Goal: Information Seeking & Learning: Check status

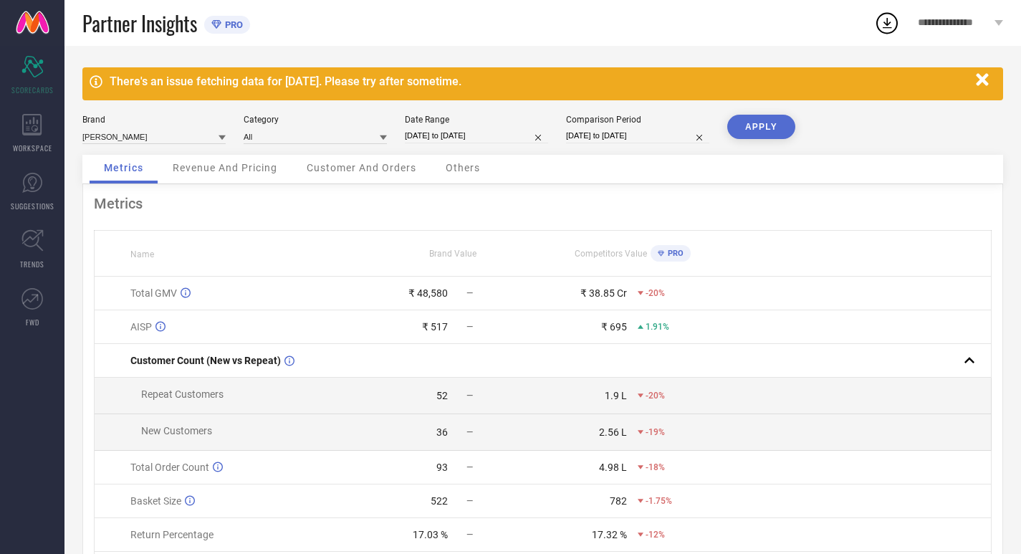
click at [223, 133] on div at bounding box center [221, 137] width 7 height 14
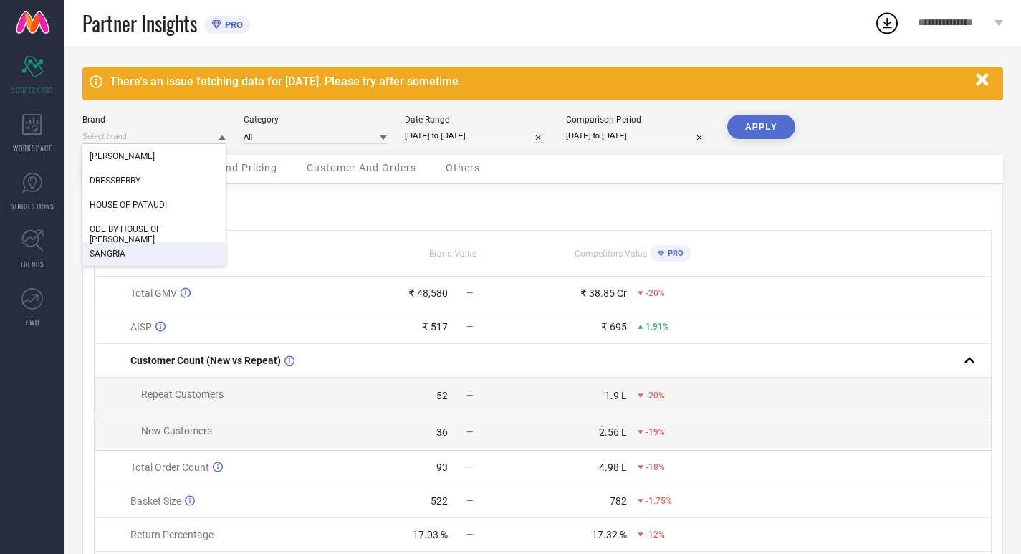
click at [143, 258] on div "SANGRIA" at bounding box center [153, 253] width 143 height 24
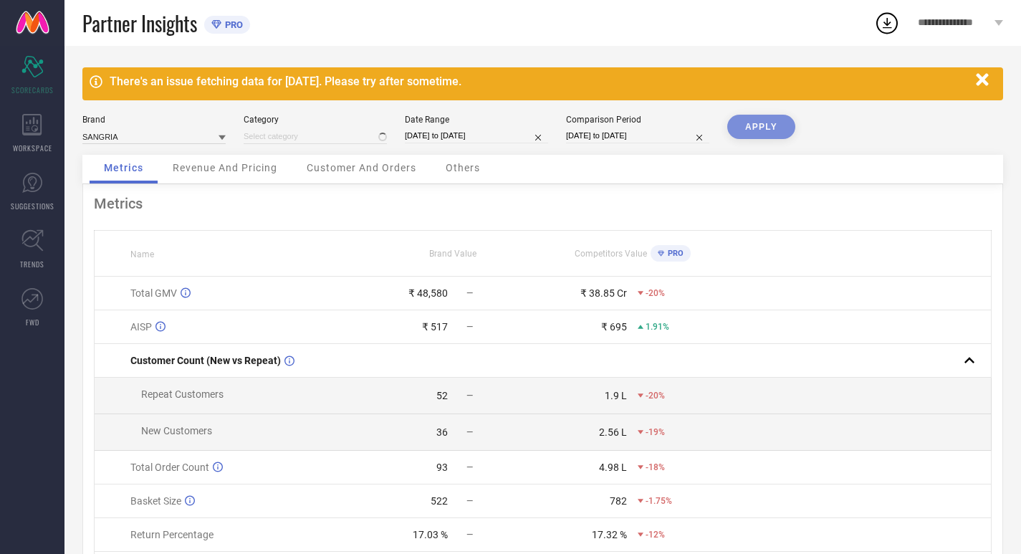
type input "All"
click at [346, 137] on input at bounding box center [315, 136] width 143 height 15
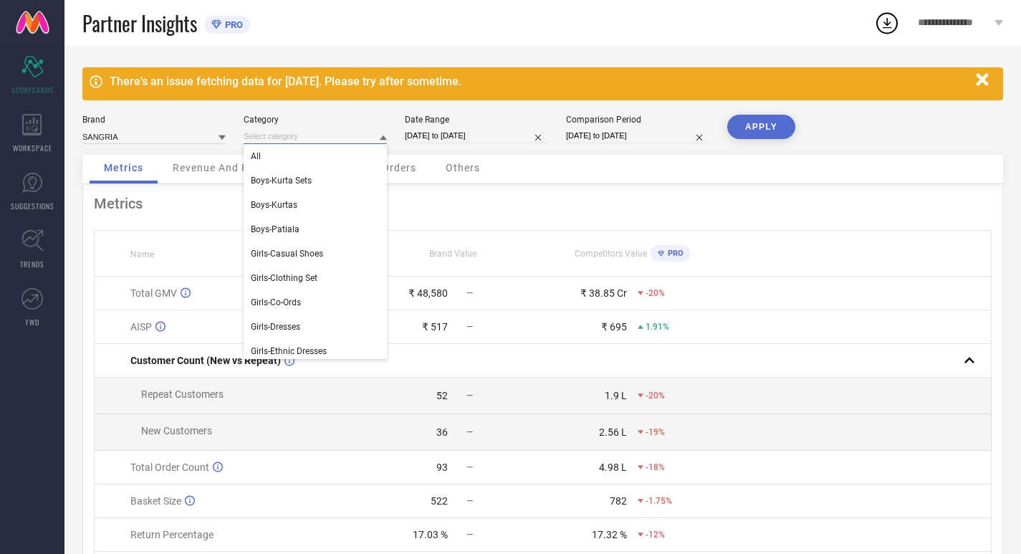
click at [509, 138] on input "07-08-2025 to 06-09-2025" at bounding box center [476, 135] width 143 height 15
select select "7"
select select "2025"
select select "8"
select select "2025"
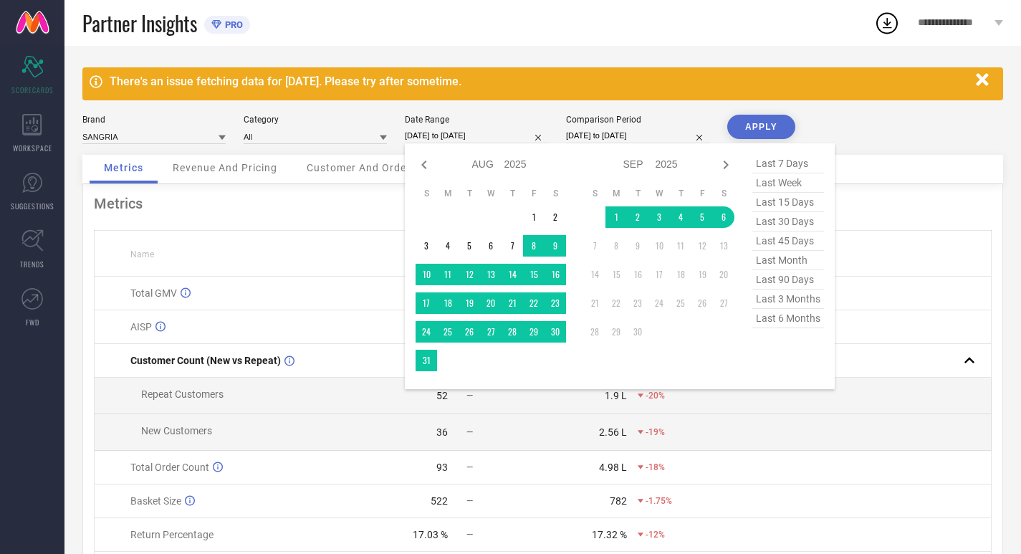
click at [876, 117] on div "Brand SANGRIA Category All Date Range 07-08-2025 to 06-09-2025 Jan Feb Mar Apr …" at bounding box center [542, 135] width 920 height 40
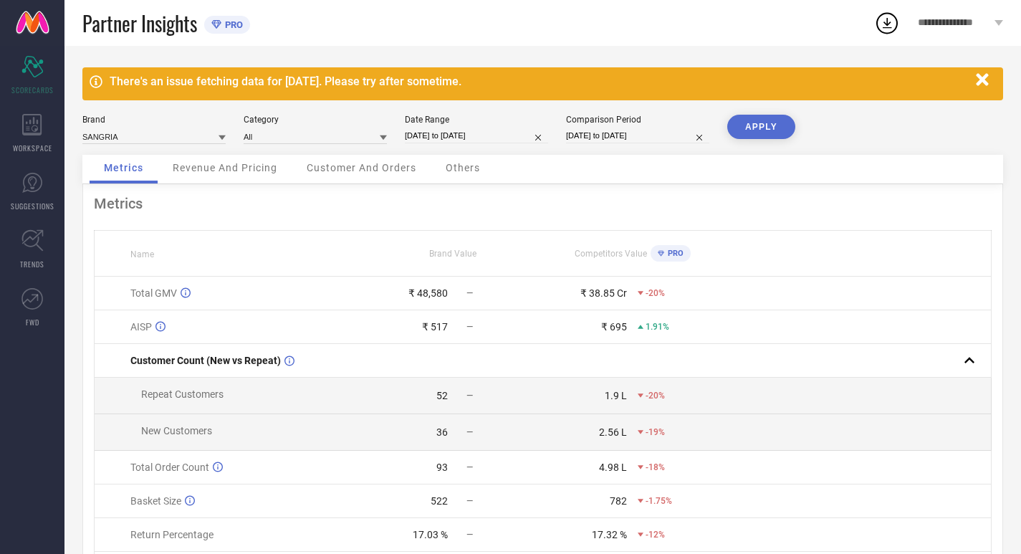
click at [770, 125] on button "APPLY" at bounding box center [761, 127] width 68 height 24
click at [204, 176] on div "Revenue And Pricing" at bounding box center [224, 169] width 133 height 29
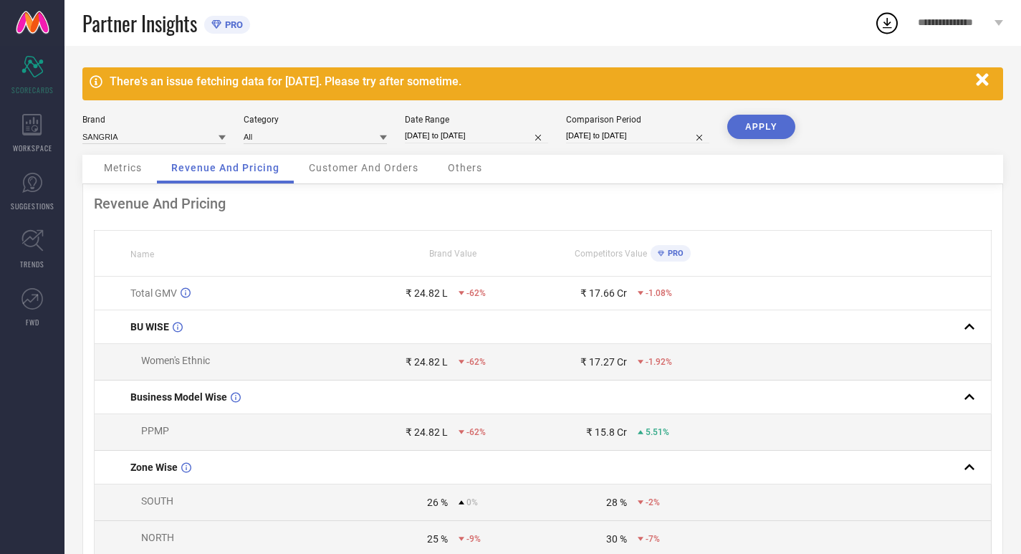
click at [360, 173] on span "Customer And Orders" at bounding box center [364, 167] width 110 height 11
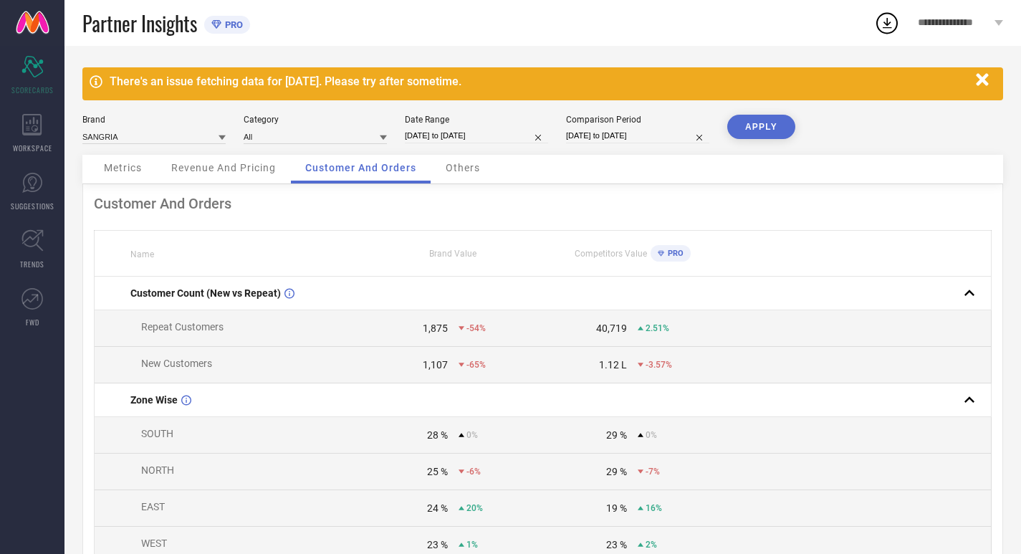
click at [451, 175] on div "Others" at bounding box center [462, 169] width 63 height 29
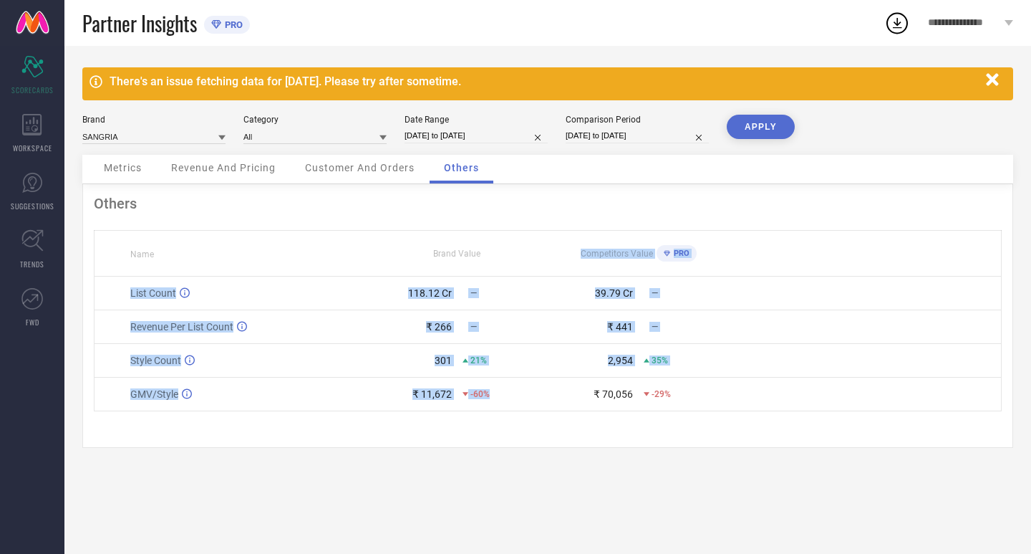
drag, startPoint x: 529, startPoint y: 268, endPoint x: 526, endPoint y: 399, distance: 131.1
click at [526, 399] on table "Name Brand Value Competitors Value PRO List Count 118.12 Cr — 39.79 Cr — Revenu…" at bounding box center [548, 320] width 908 height 181
click at [550, 262] on div "Competitors Value PRO" at bounding box center [639, 253] width 180 height 24
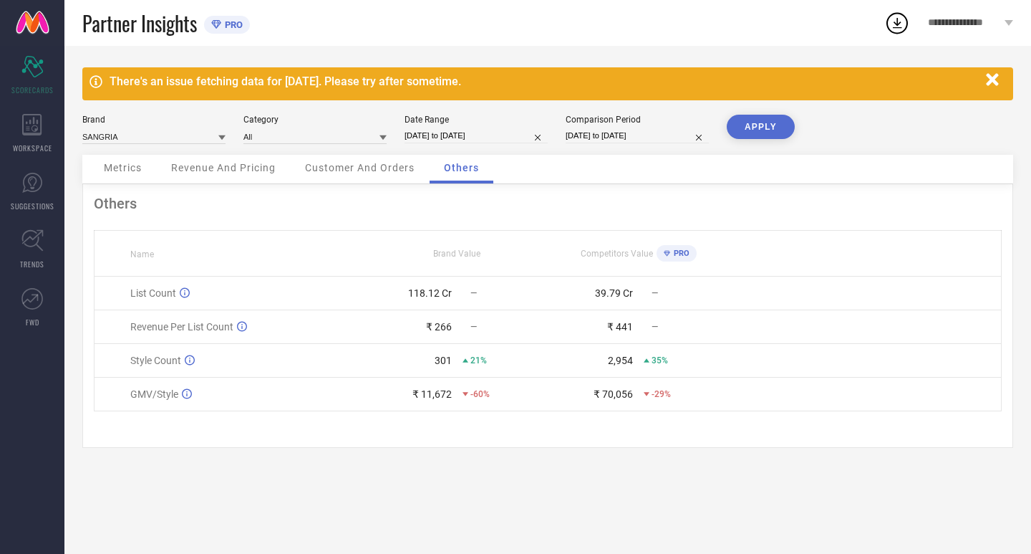
click at [996, 75] on icon "button" at bounding box center [992, 79] width 12 height 12
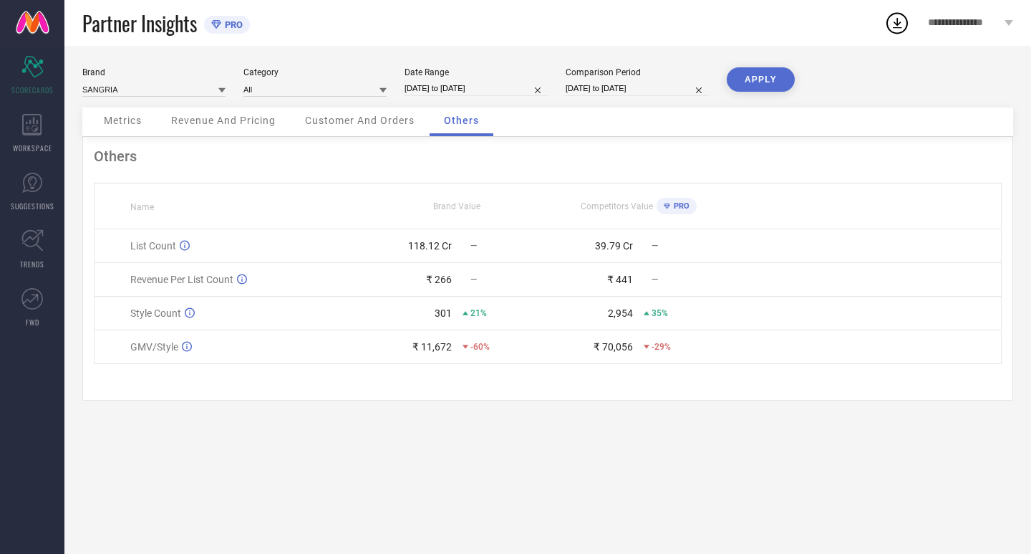
click at [759, 74] on button "APPLY" at bounding box center [761, 79] width 68 height 24
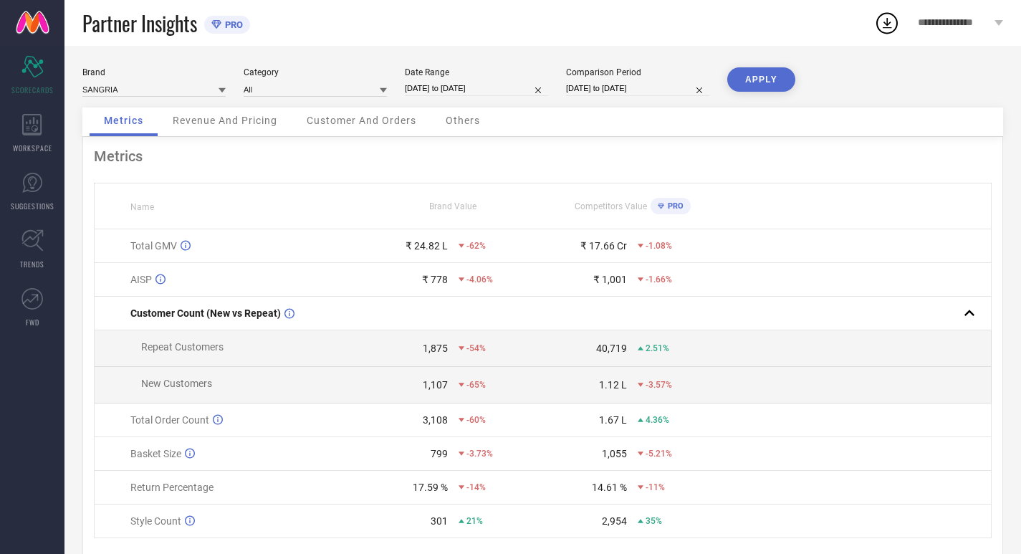
click at [254, 117] on span "Revenue And Pricing" at bounding box center [225, 120] width 105 height 11
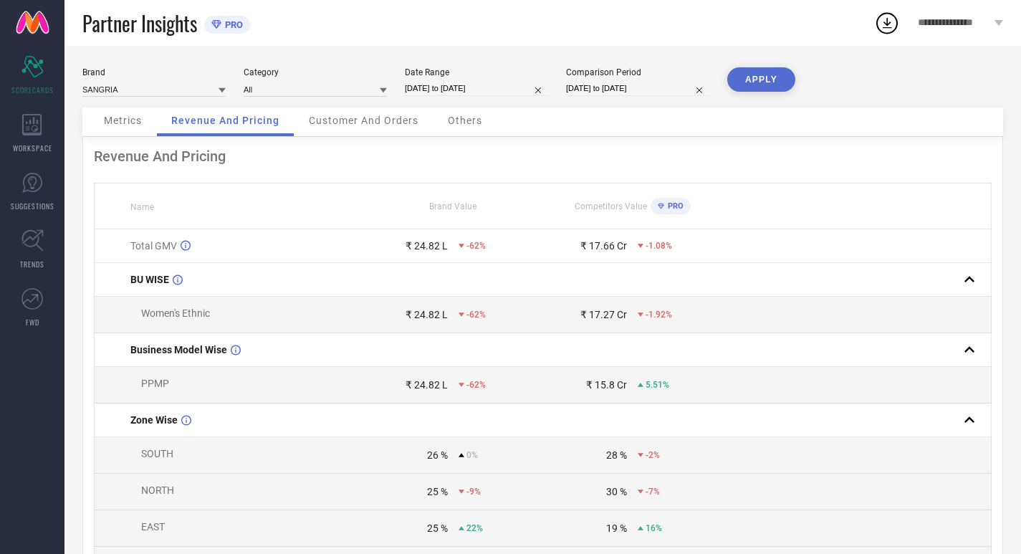
click at [356, 119] on span "Customer And Orders" at bounding box center [364, 120] width 110 height 11
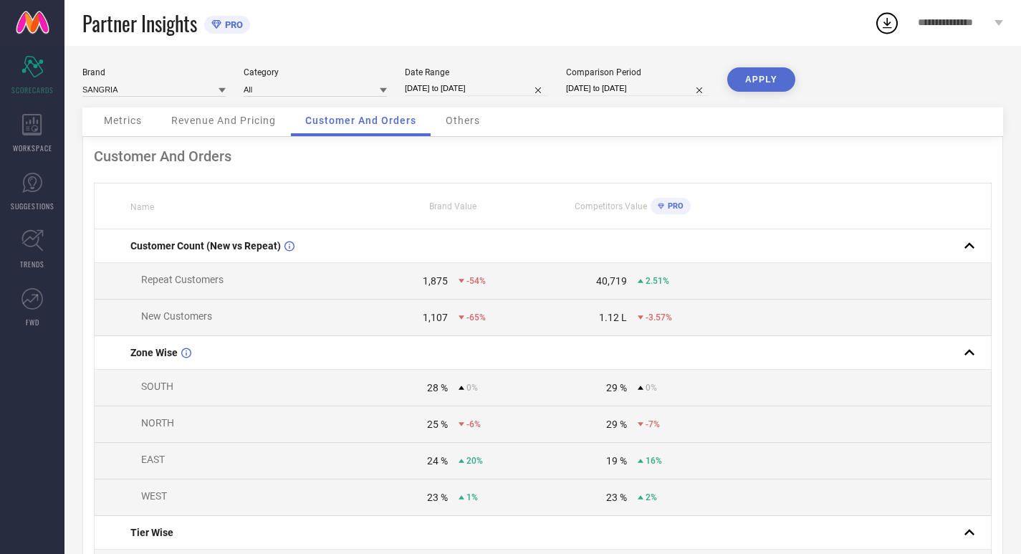
click at [469, 121] on span "Others" at bounding box center [463, 120] width 34 height 11
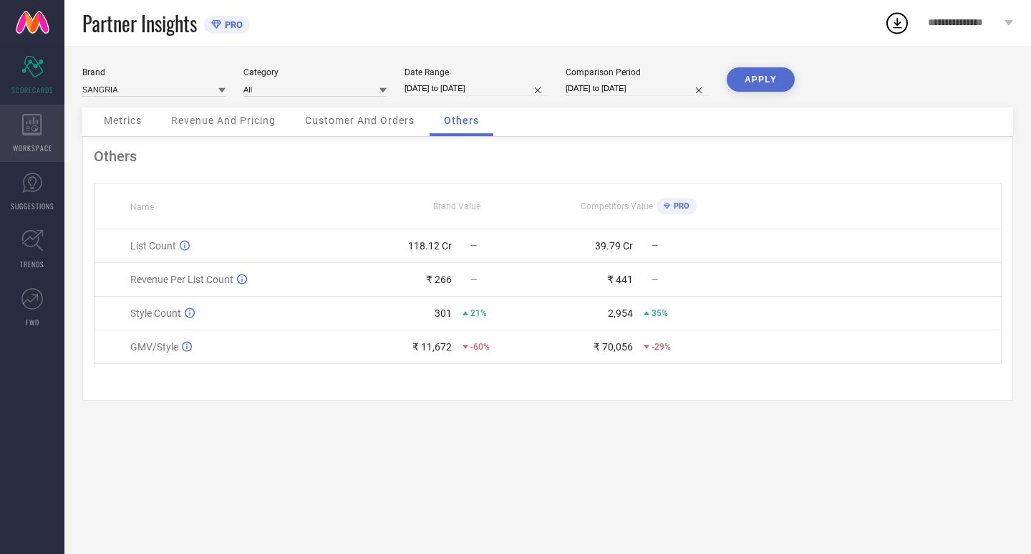
click at [34, 134] on icon at bounding box center [31, 124] width 19 height 21
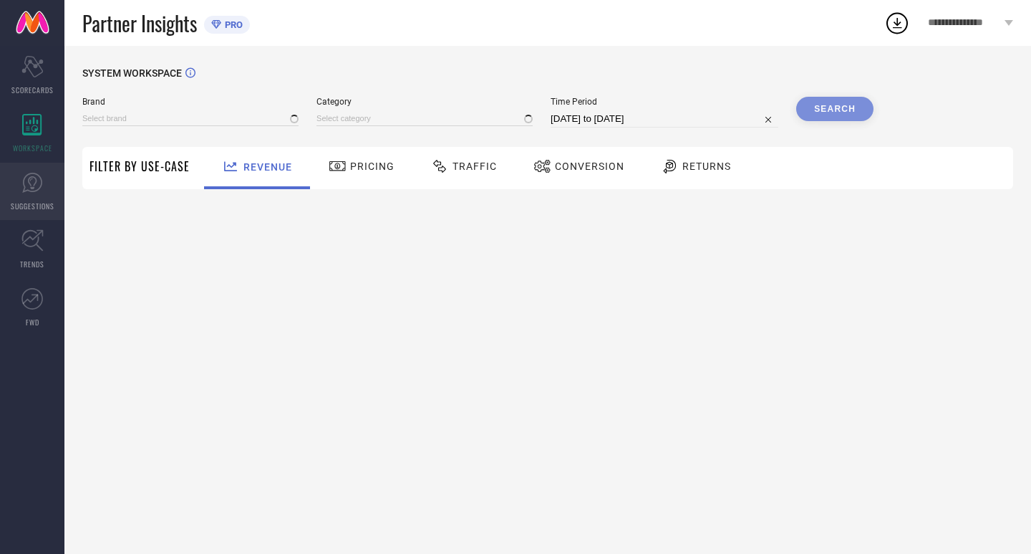
type input "[PERSON_NAME]"
type input "All"
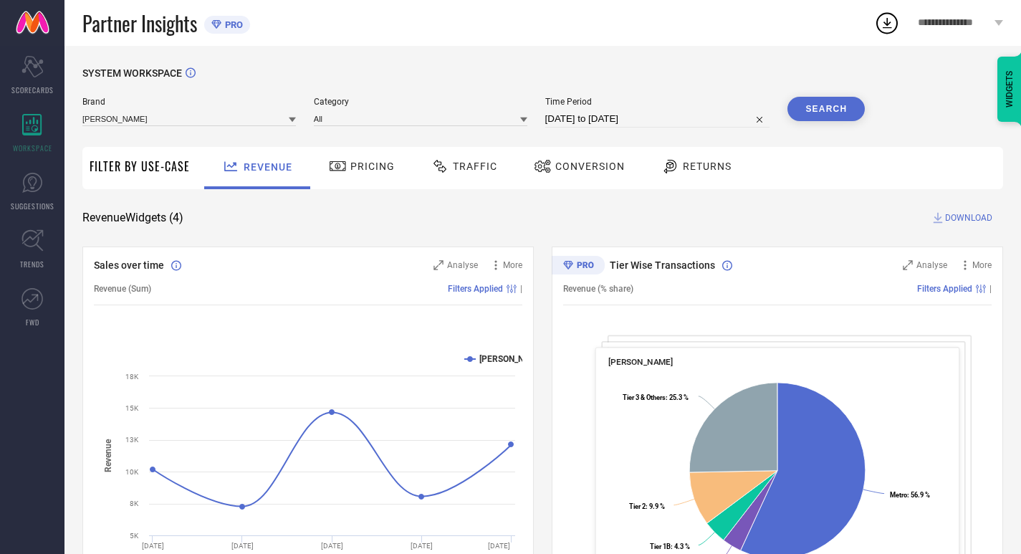
click at [352, 163] on span "Pricing" at bounding box center [372, 165] width 44 height 11
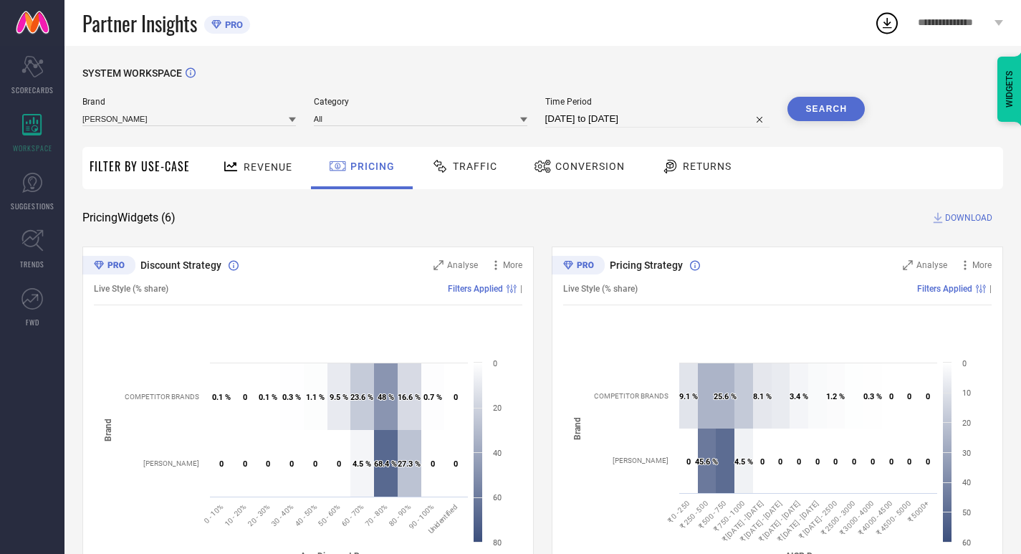
click at [467, 166] on span "Traffic" at bounding box center [475, 165] width 44 height 11
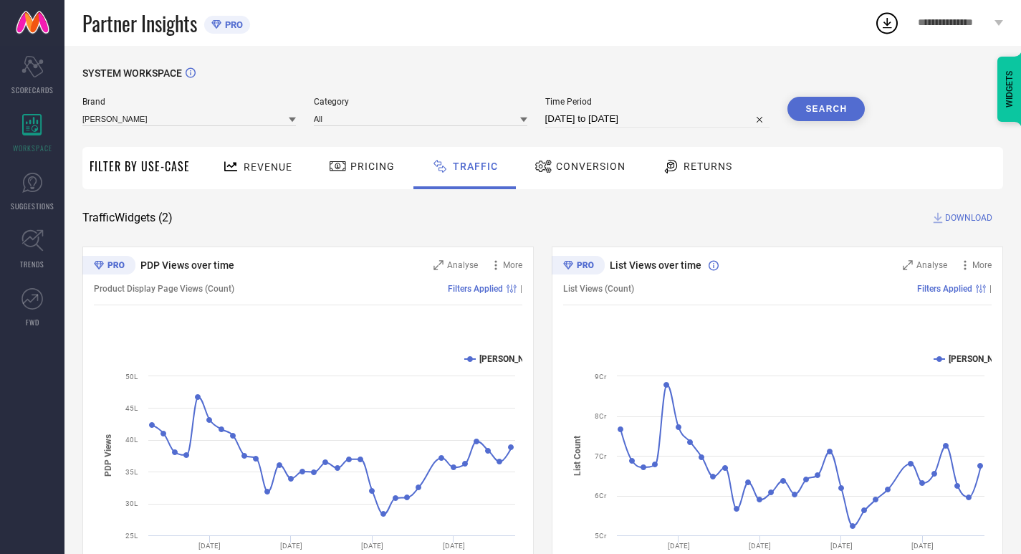
click at [576, 164] on span "Conversion" at bounding box center [590, 165] width 69 height 11
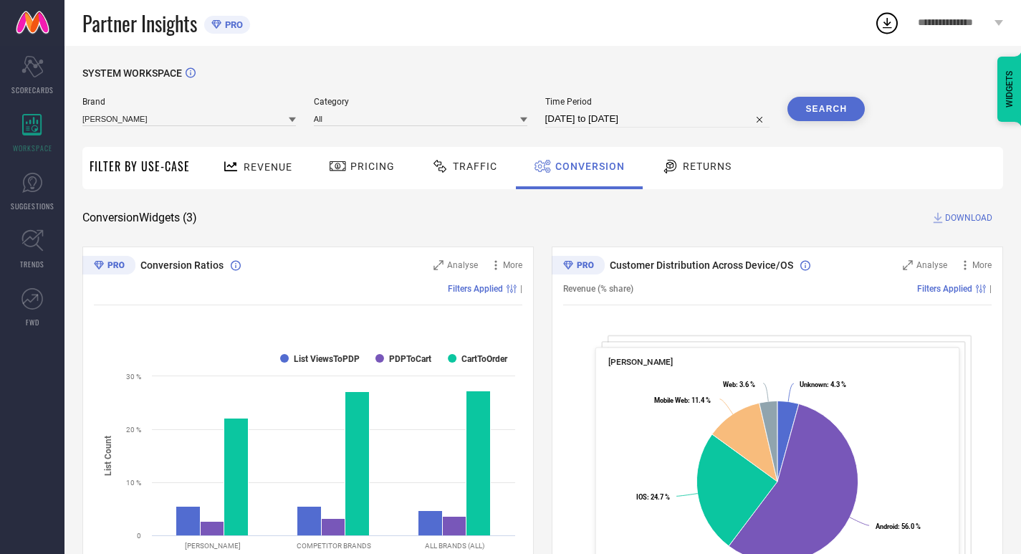
click at [676, 173] on div at bounding box center [671, 166] width 21 height 17
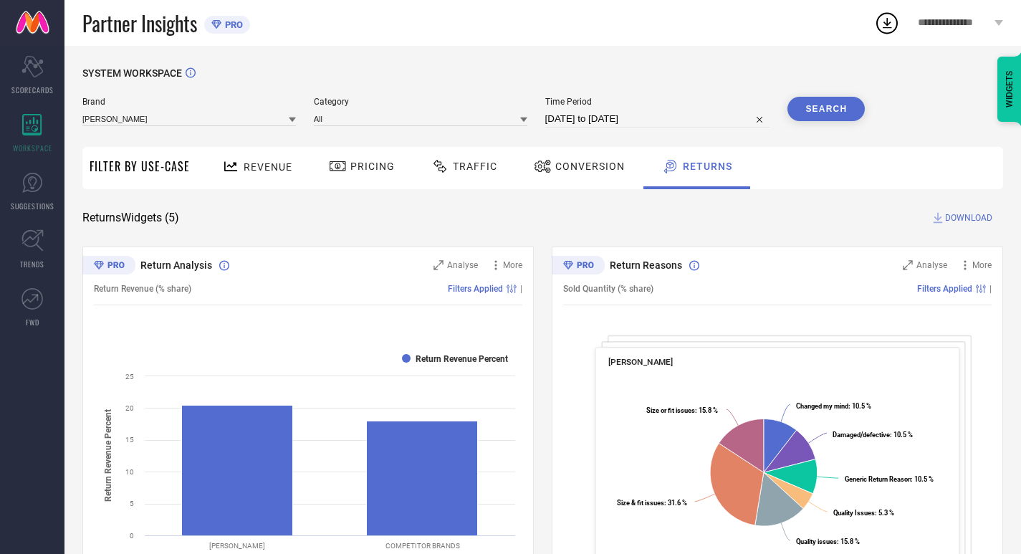
click at [159, 175] on span "Filter By Use-Case" at bounding box center [140, 166] width 100 height 17
click at [294, 120] on icon at bounding box center [292, 119] width 7 height 5
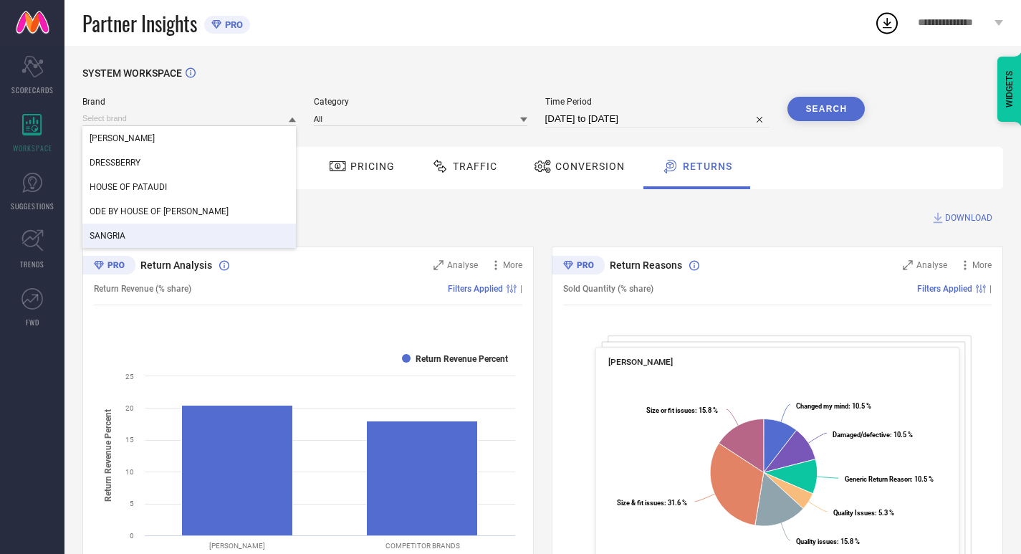
click at [143, 233] on div "SANGRIA" at bounding box center [188, 235] width 213 height 24
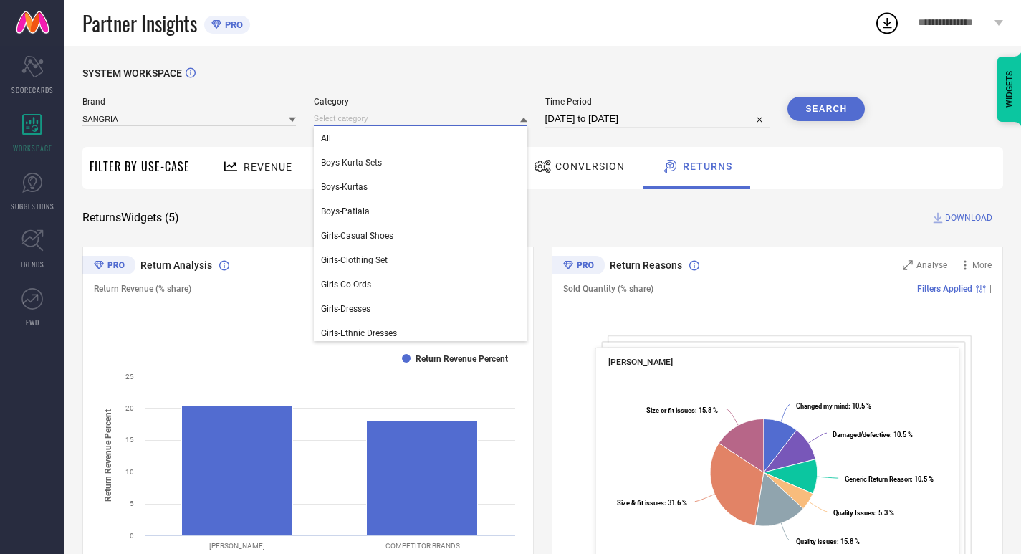
click at [428, 112] on input at bounding box center [420, 118] width 213 height 15
click at [400, 142] on div "All" at bounding box center [420, 138] width 213 height 24
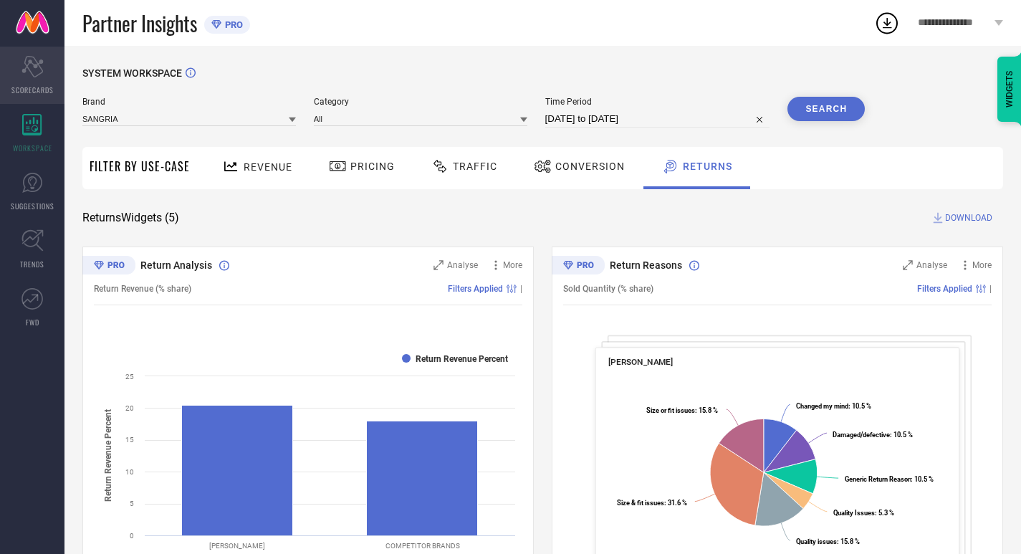
click at [27, 74] on icon "Scorecard" at bounding box center [32, 66] width 22 height 21
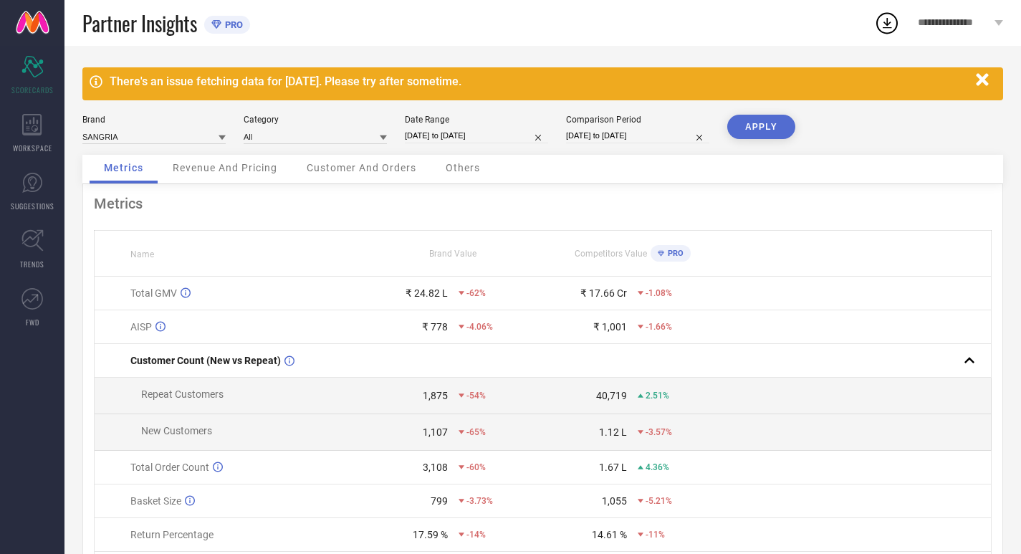
click at [759, 125] on button "APPLY" at bounding box center [761, 127] width 68 height 24
click at [987, 80] on icon "button" at bounding box center [982, 80] width 18 height 18
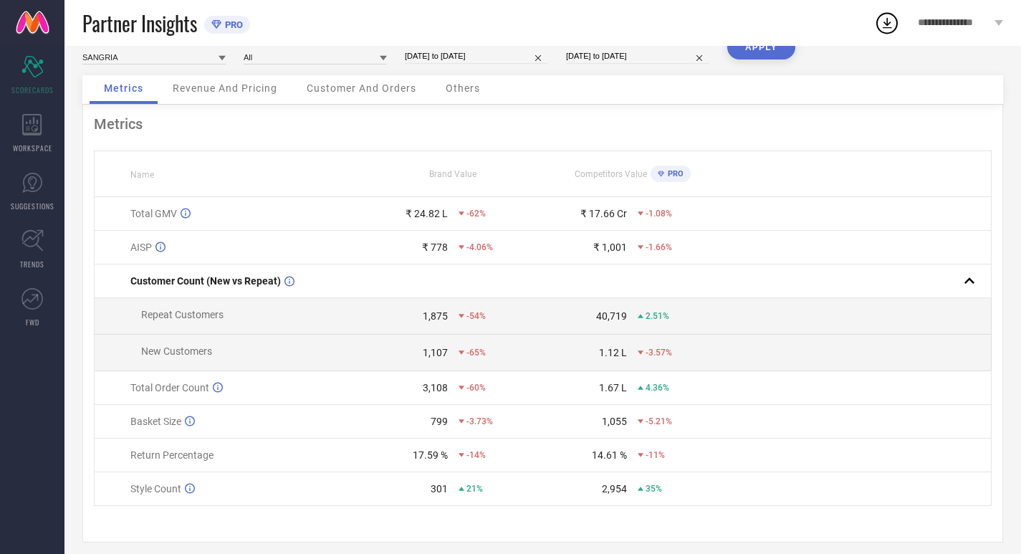
scroll to position [49, 0]
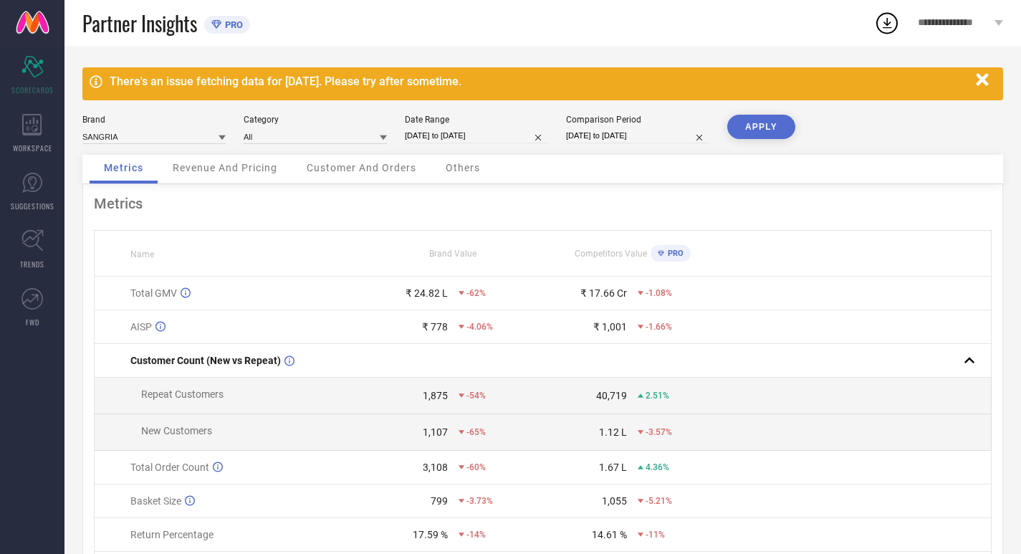
click at [223, 136] on icon at bounding box center [221, 137] width 7 height 5
click at [157, 175] on div "[PERSON_NAME]" at bounding box center [153, 180] width 143 height 24
type input "All"
click at [765, 128] on button "APPLY" at bounding box center [761, 127] width 68 height 24
click at [223, 135] on icon at bounding box center [221, 137] width 7 height 5
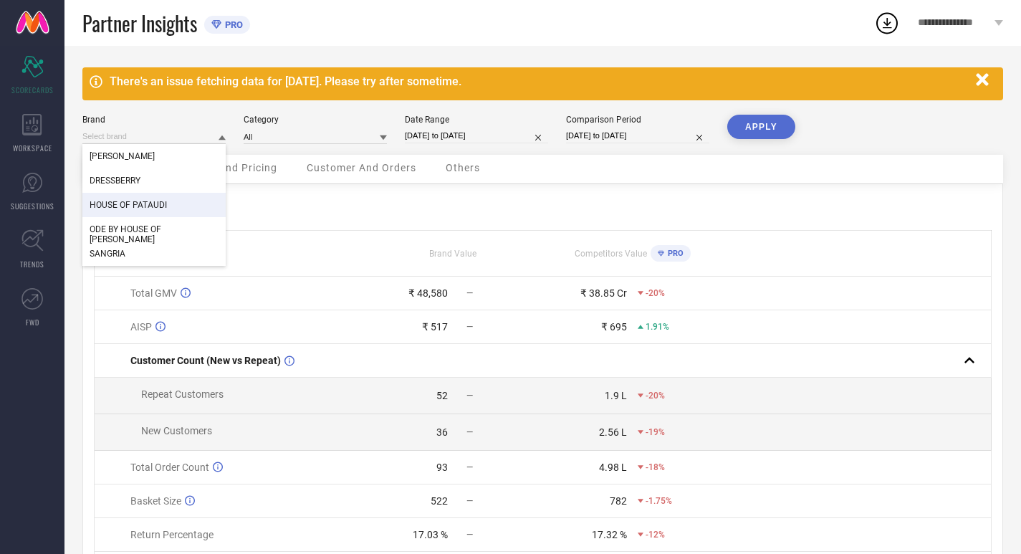
click at [176, 201] on div "HOUSE OF PATAUDI" at bounding box center [153, 205] width 143 height 24
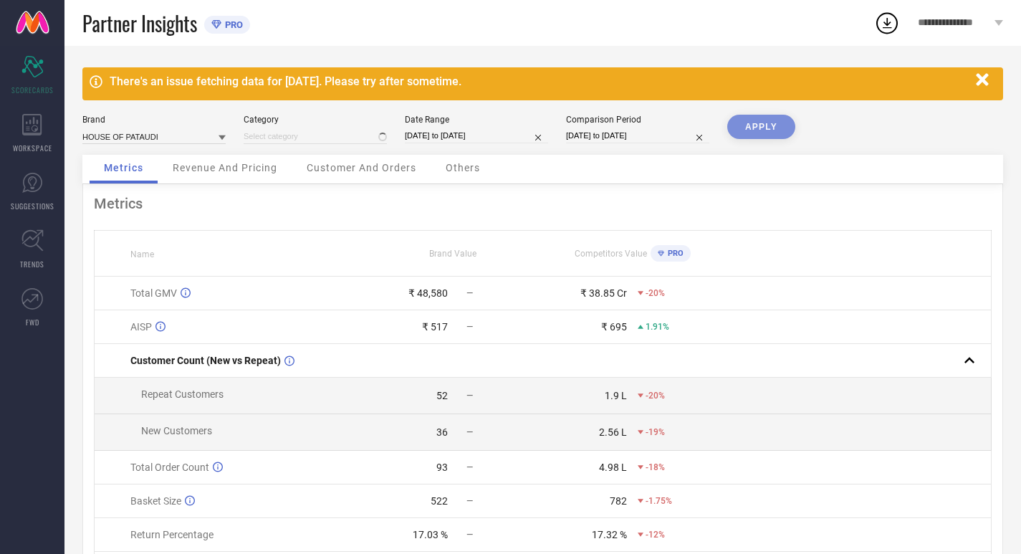
type input "All"
click at [765, 124] on button "APPLY" at bounding box center [761, 127] width 68 height 24
click at [224, 135] on icon at bounding box center [221, 137] width 7 height 7
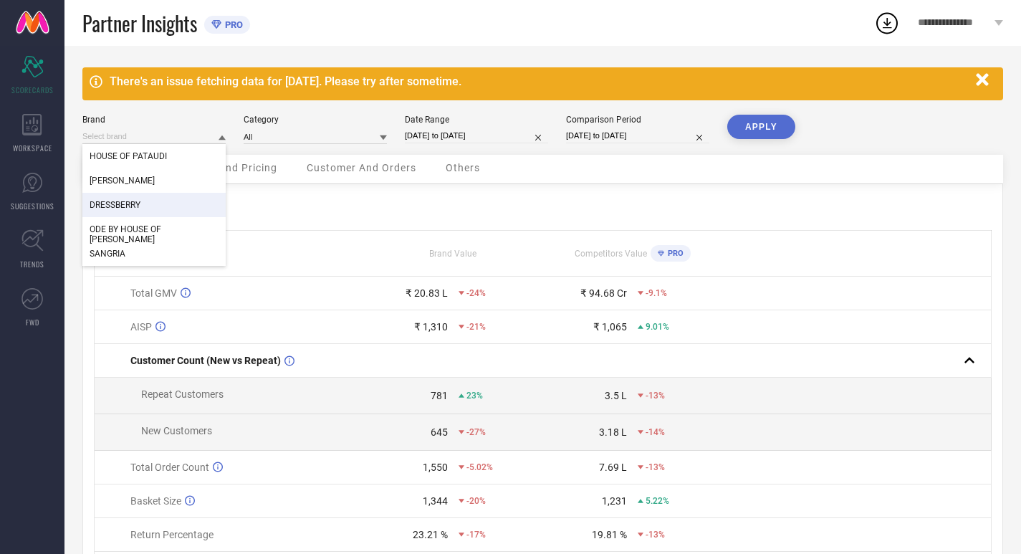
click at [178, 202] on div "DRESSBERRY" at bounding box center [153, 205] width 143 height 24
type input "All"
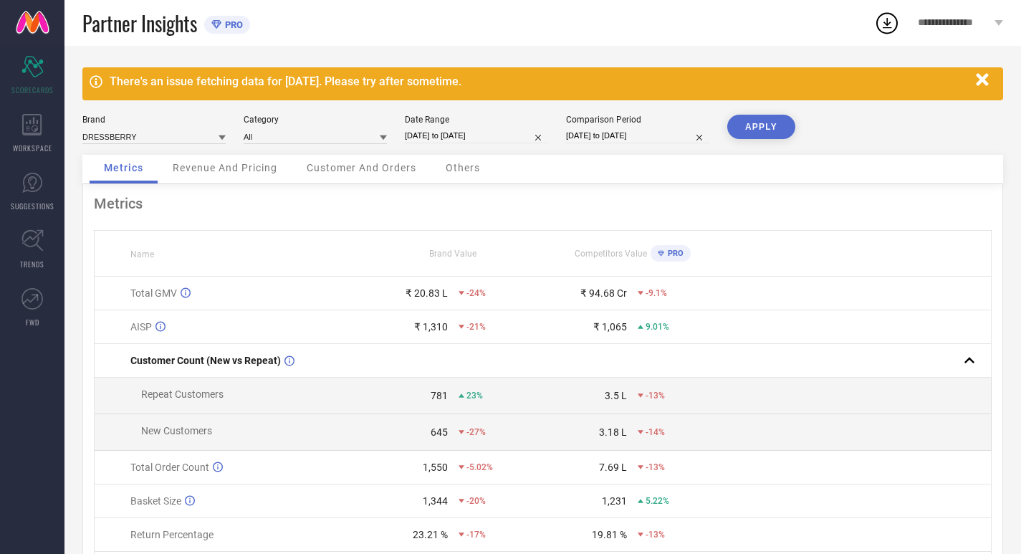
click at [778, 124] on button "APPLY" at bounding box center [761, 127] width 68 height 24
click at [223, 138] on icon at bounding box center [221, 137] width 7 height 7
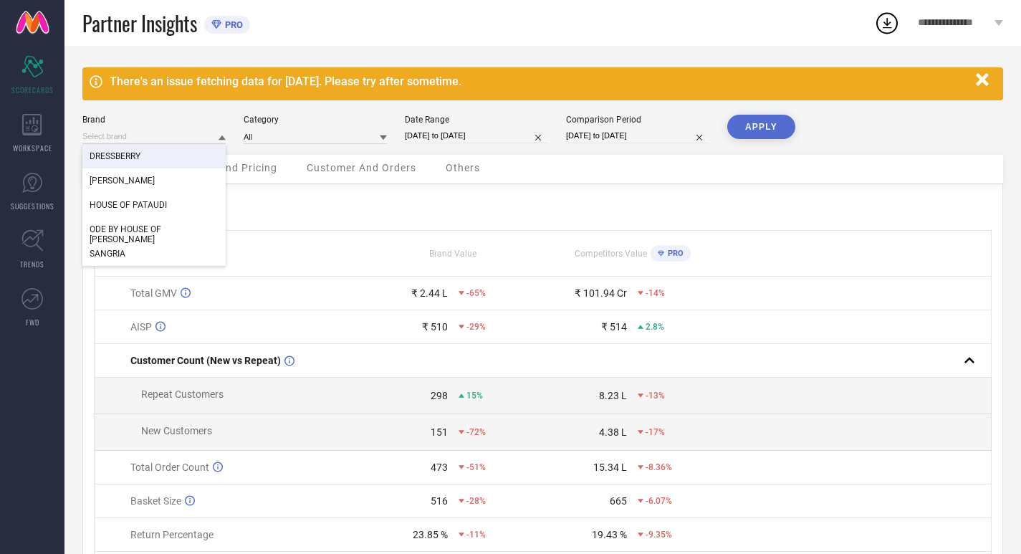
click at [859, 118] on div "Brand DRESSBERRY ANOUK HOUSE OF PATAUDI ODE BY HOUSE OF PATAUDI SANGRIA Categor…" at bounding box center [542, 135] width 920 height 40
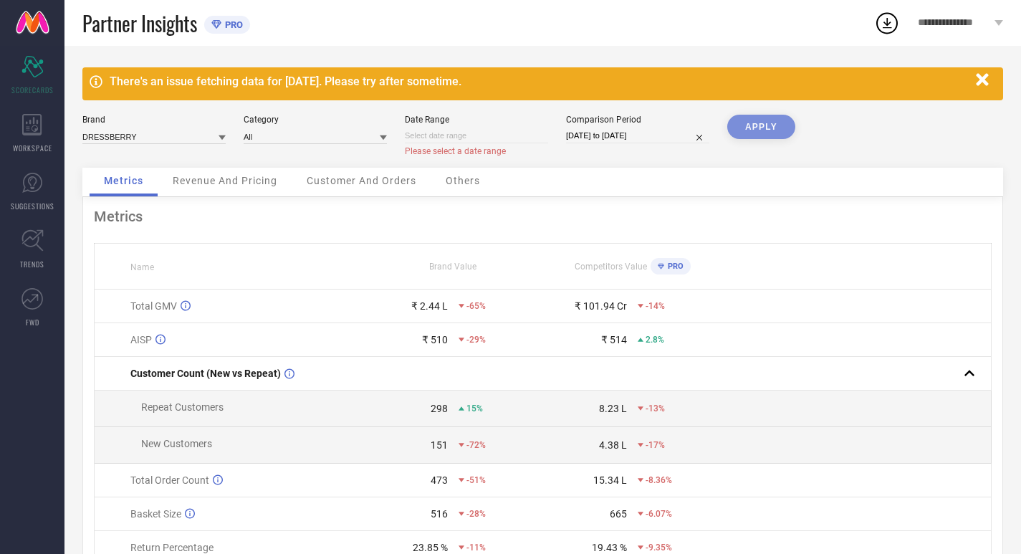
click at [483, 132] on input at bounding box center [476, 135] width 143 height 15
select select "8"
select select "2025"
select select "9"
select select "2025"
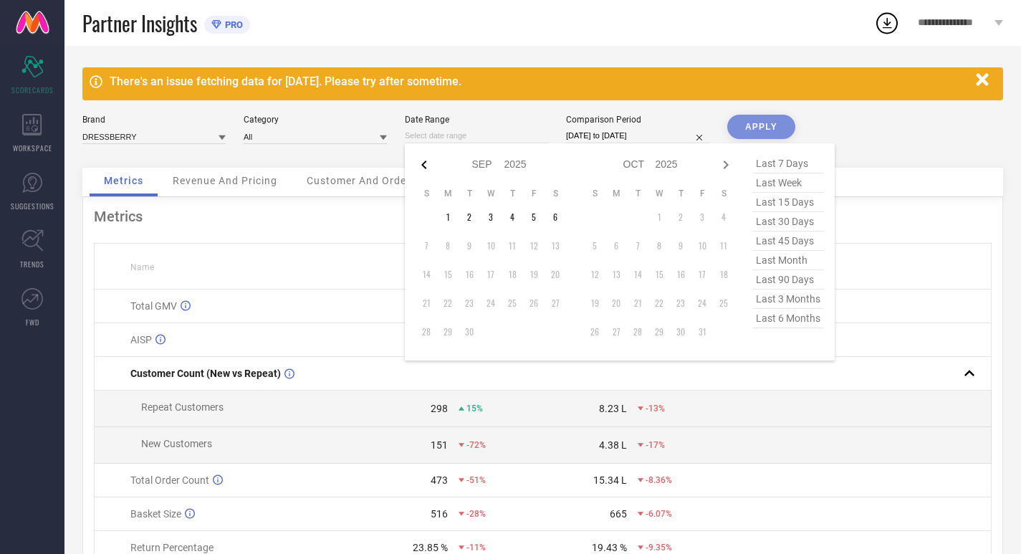
click at [423, 165] on icon at bounding box center [423, 164] width 5 height 9
select select "7"
select select "2025"
select select "8"
select select "2025"
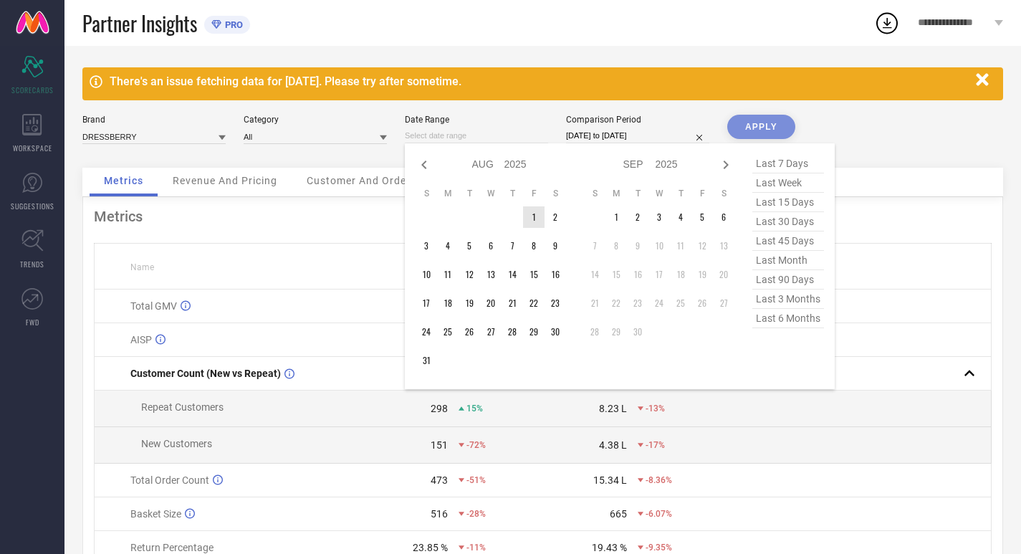
type input "After 01-08-2025"
click at [526, 216] on td "1" at bounding box center [533, 216] width 21 height 21
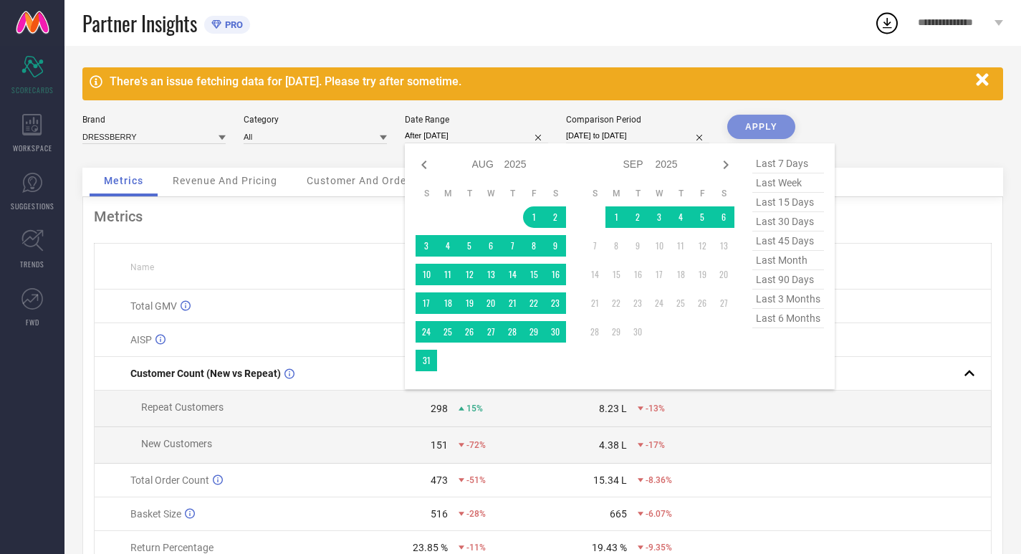
click at [512, 163] on select "2015 2016 2017 2018 2019 2020 2021 2022 2023 2024 2025 2026 2027 2028 2029 2030…" at bounding box center [515, 164] width 23 height 21
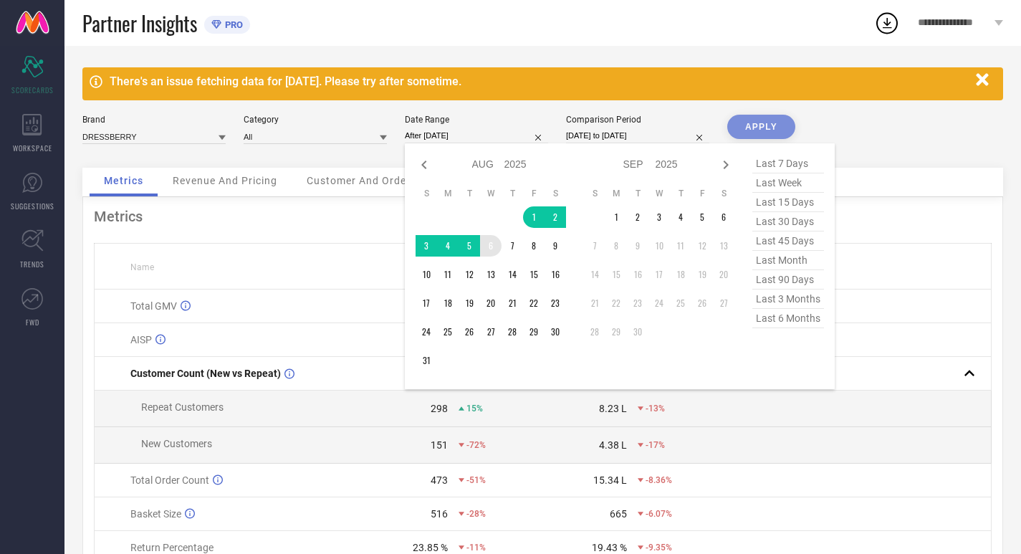
select select "7"
select select "2024"
select select "8"
select select "2024"
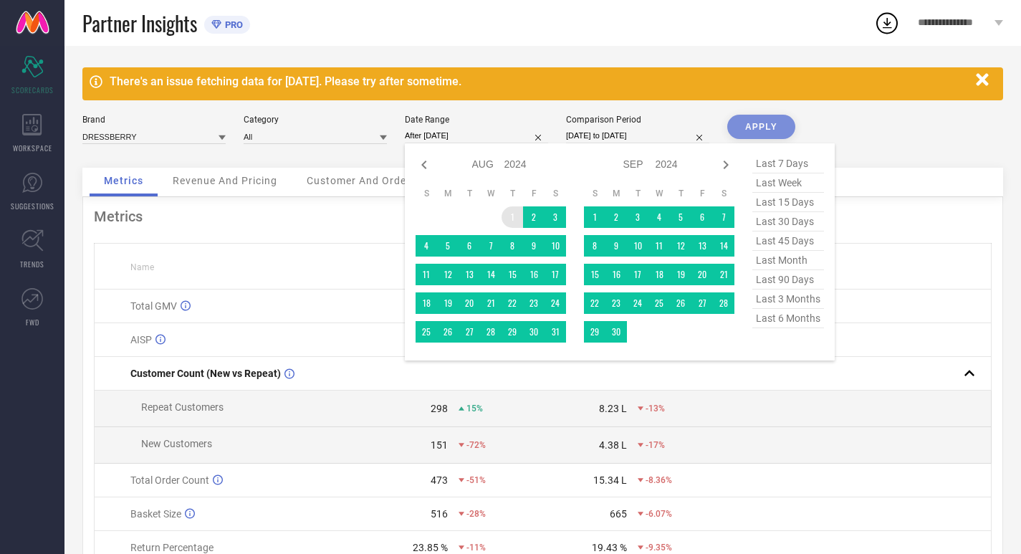
type input "01-08-2024 to 01-08-2025"
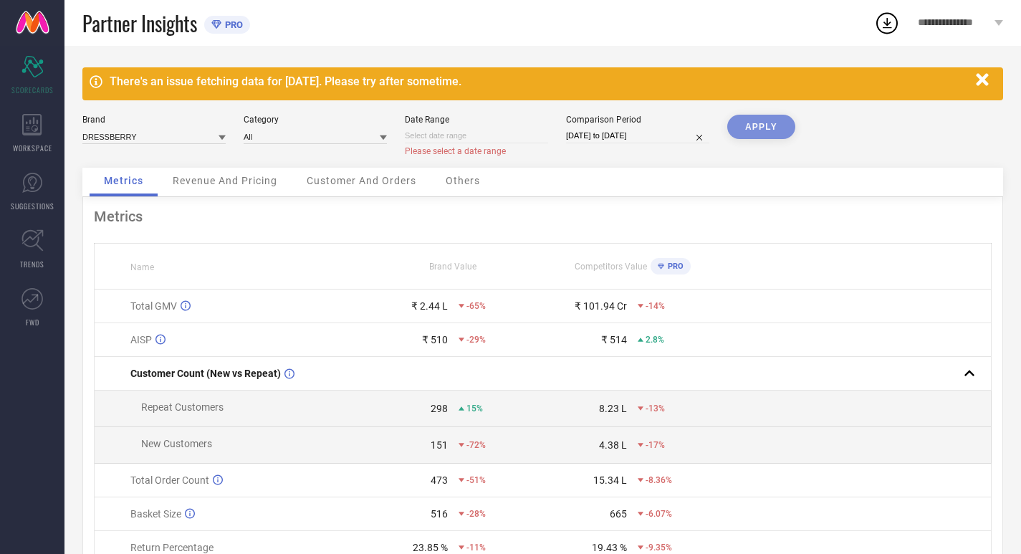
click at [514, 135] on input at bounding box center [476, 135] width 143 height 15
select select "8"
select select "2025"
select select "9"
select select "2025"
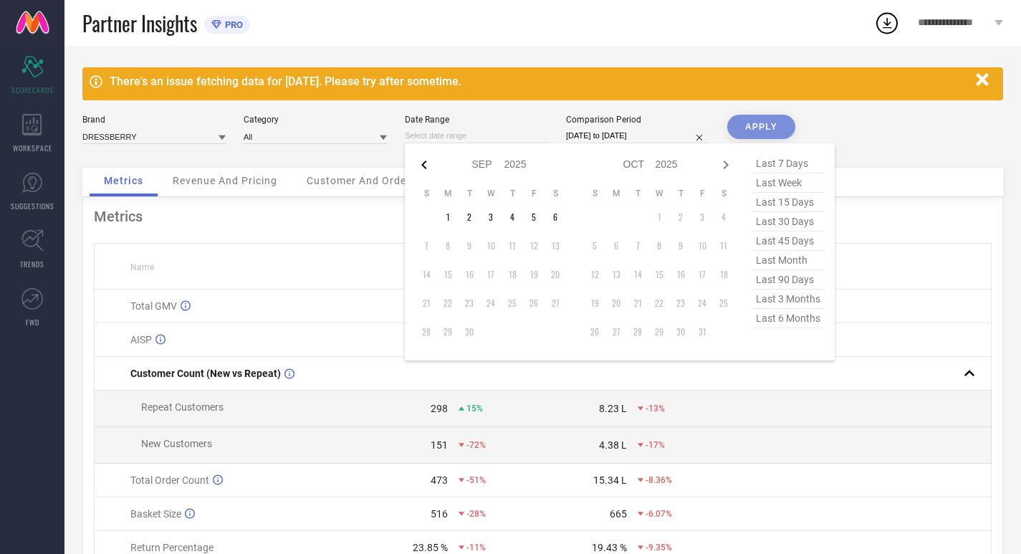
click at [421, 160] on icon at bounding box center [423, 164] width 17 height 17
select select "7"
select select "2025"
select select "8"
select select "2025"
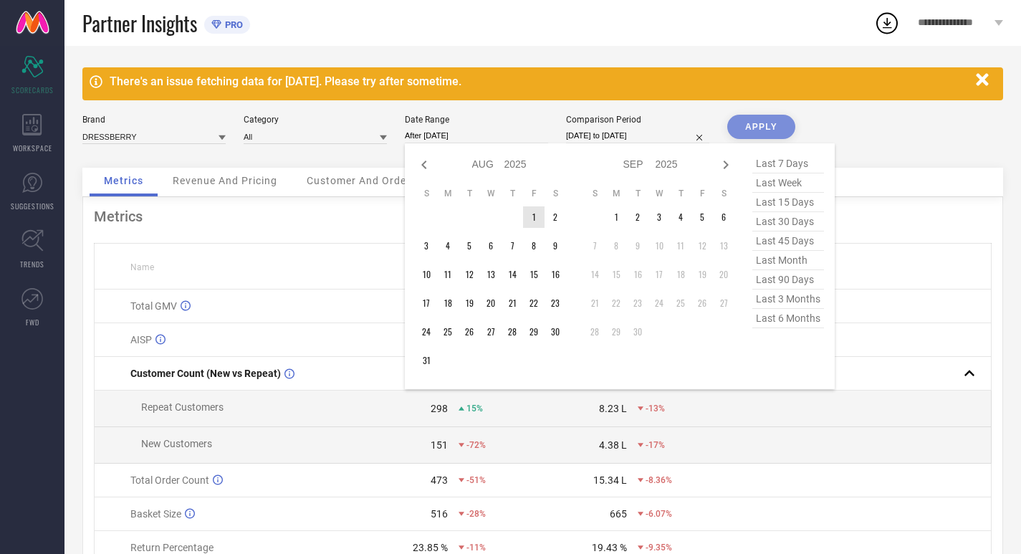
click at [540, 213] on td "1" at bounding box center [533, 216] width 21 height 21
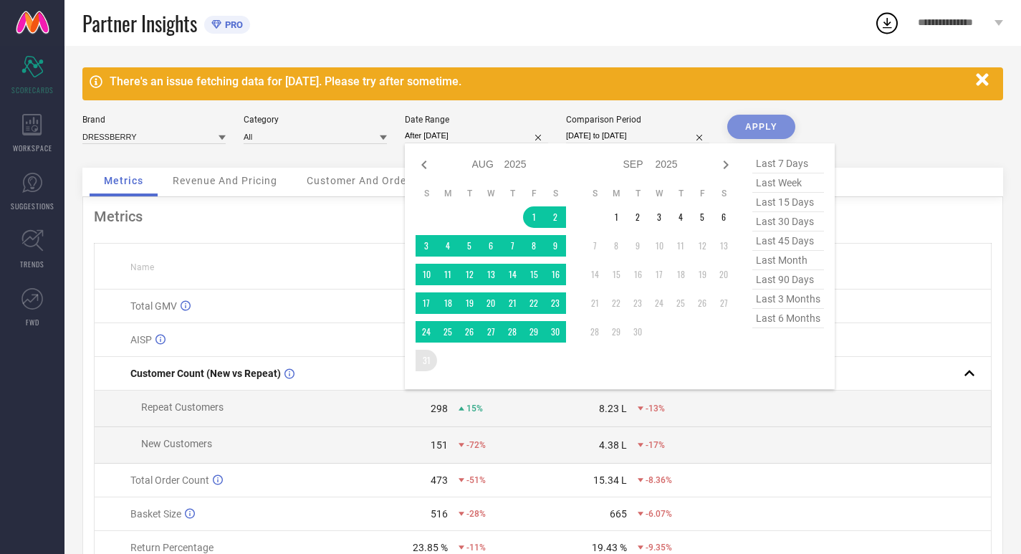
type input "[DATE] to [DATE]"
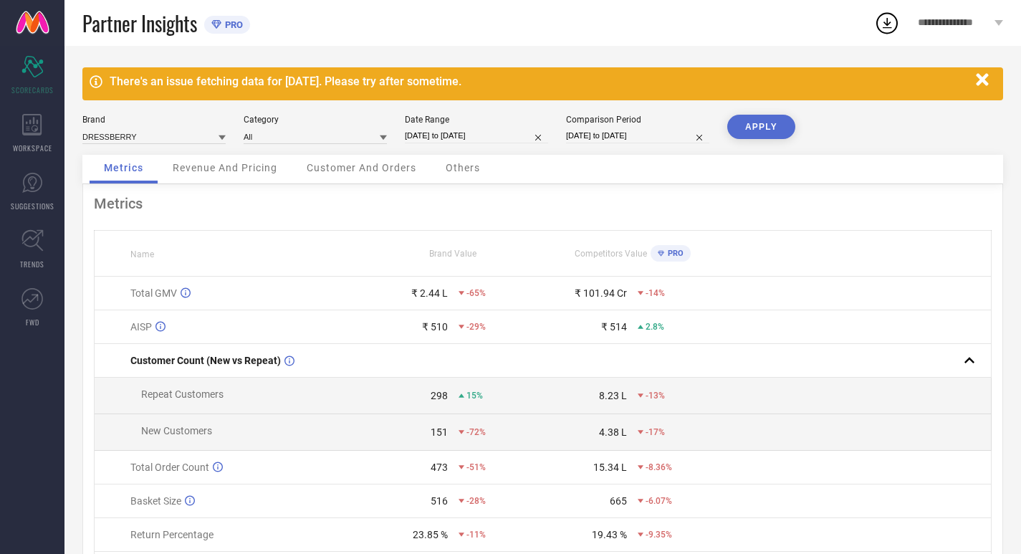
select select "7"
select select "2024"
select select "8"
select select "2024"
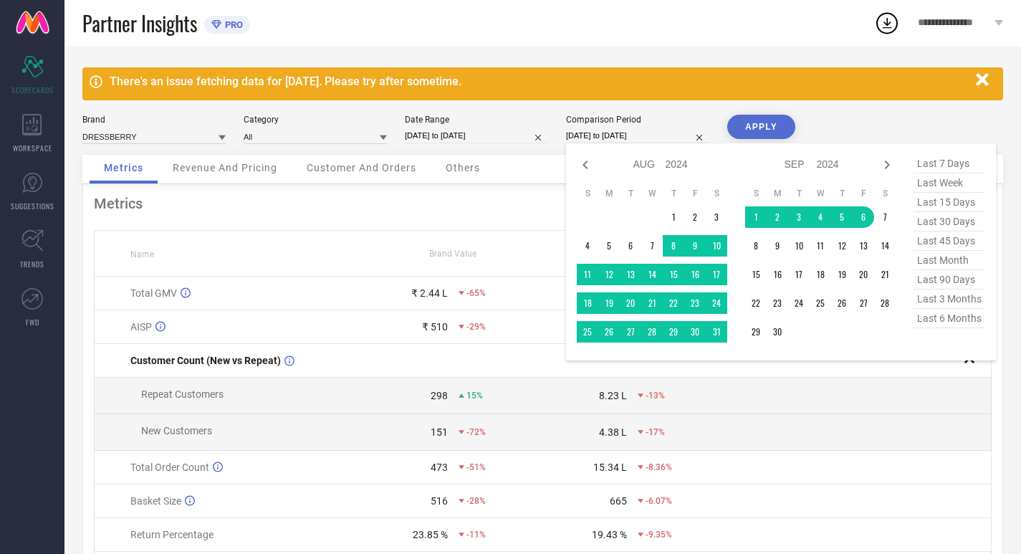
click at [660, 134] on input "07-08-2024 to 06-09-2024" at bounding box center [637, 135] width 143 height 15
click at [660, 166] on select "Jan Feb Mar Apr May Jun Jul Aug Sep Oct Nov Dec" at bounding box center [649, 164] width 32 height 21
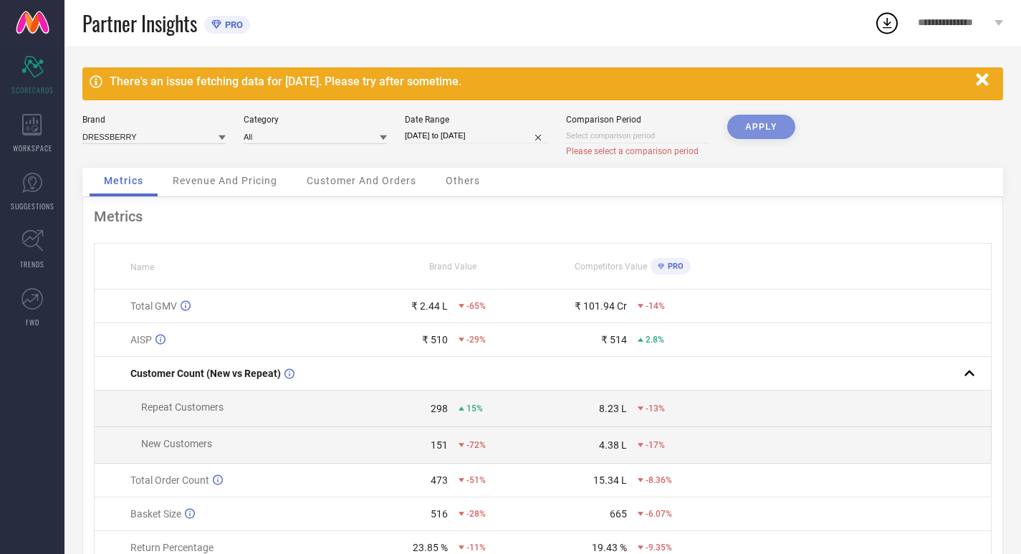
click at [653, 131] on input at bounding box center [637, 135] width 143 height 15
select select "8"
select select "2025"
select select "9"
select select "2025"
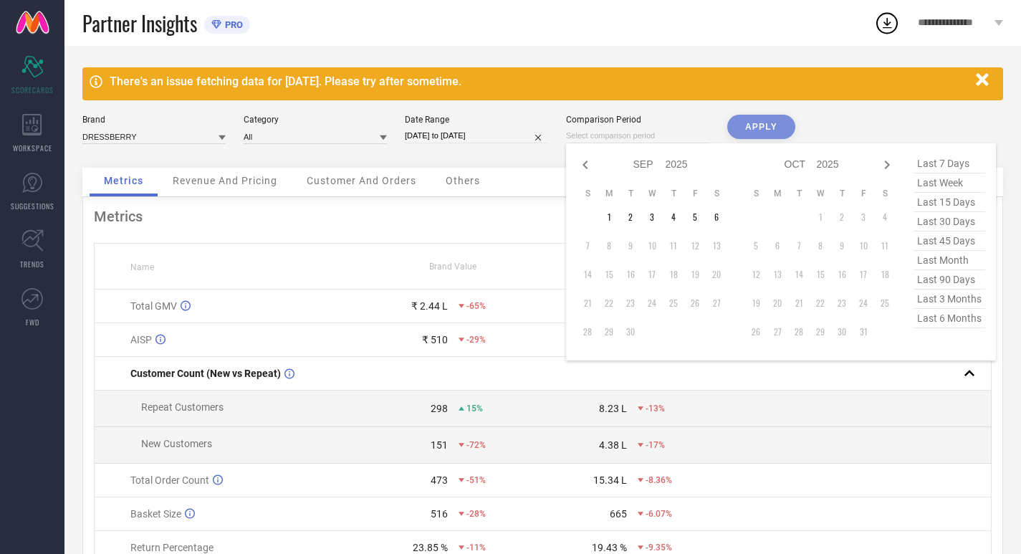
click at [673, 163] on select "2015 2016 2017 2018 2019 2020 2021 2022 2023 2024 2025 2026 2027 2028 2029 2030…" at bounding box center [676, 164] width 23 height 21
click at [665, 154] on select "2015 2016 2017 2018 2019 2020 2021 2022 2023 2024 2025 2026 2027 2028 2029 2030…" at bounding box center [676, 164] width 23 height 21
click at [580, 163] on icon at bounding box center [585, 164] width 17 height 17
select select "7"
select select "2025"
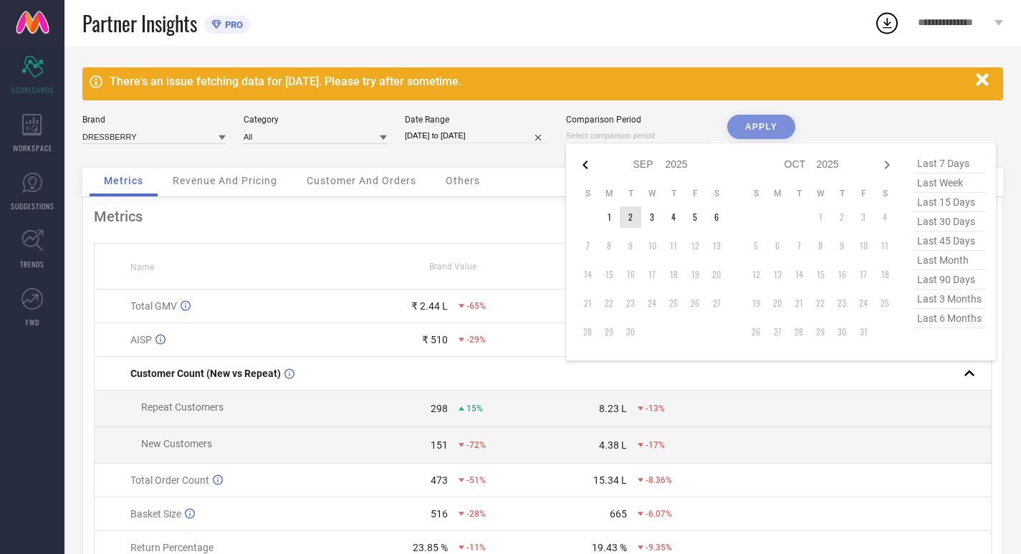
select select "8"
select select "2025"
click at [692, 218] on td "1" at bounding box center [694, 216] width 21 height 21
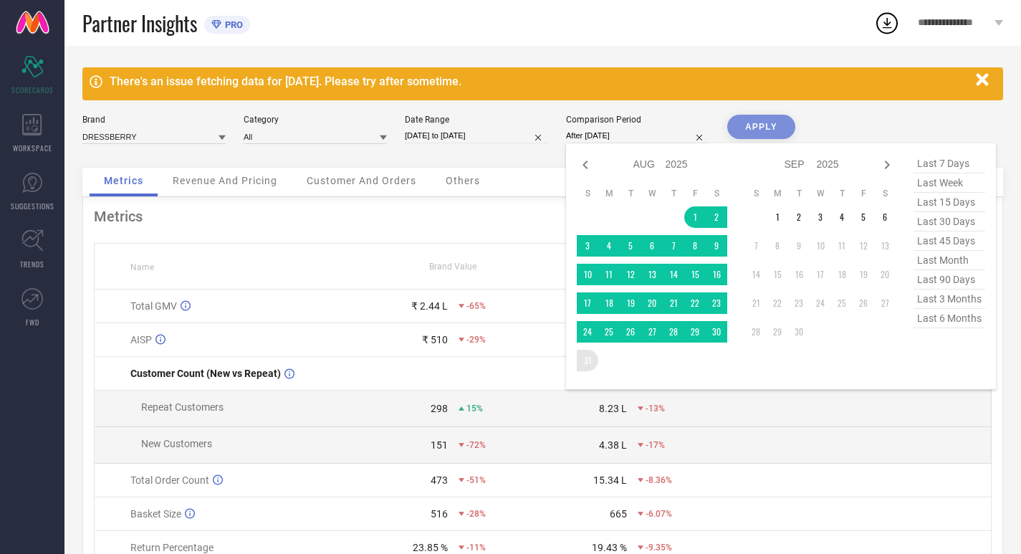
type input "[DATE] to [DATE]"
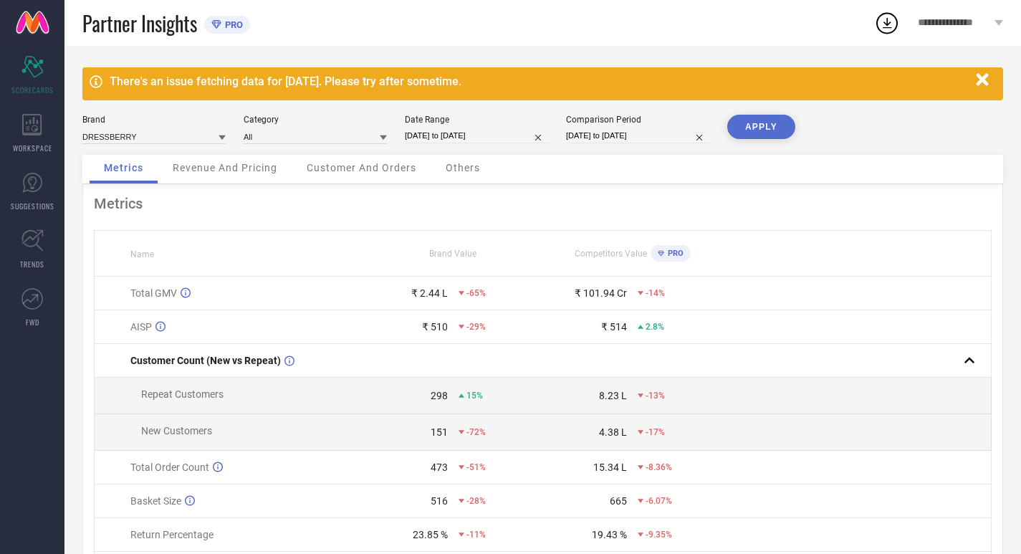
click at [221, 136] on icon at bounding box center [221, 137] width 7 height 5
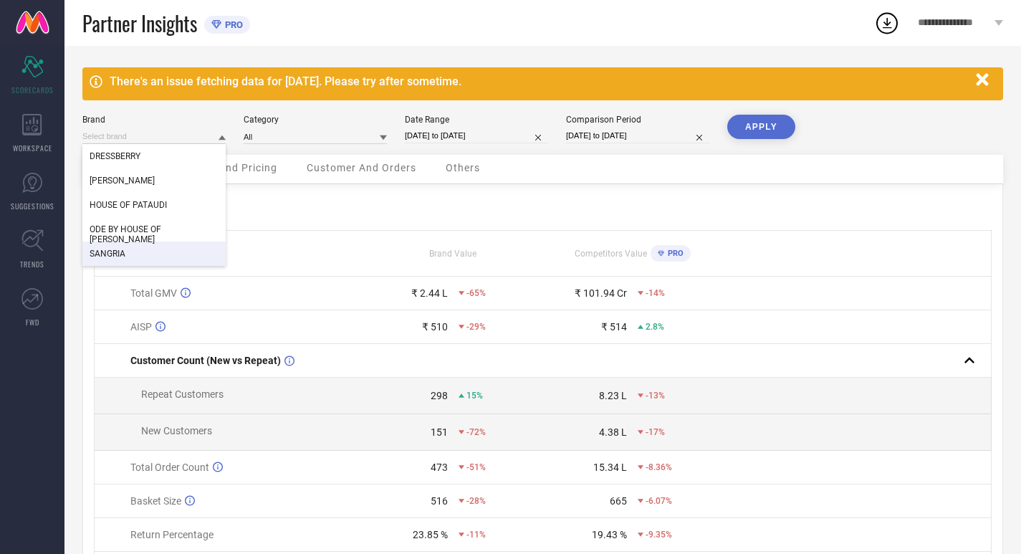
click at [139, 249] on div "SANGRIA" at bounding box center [153, 253] width 143 height 24
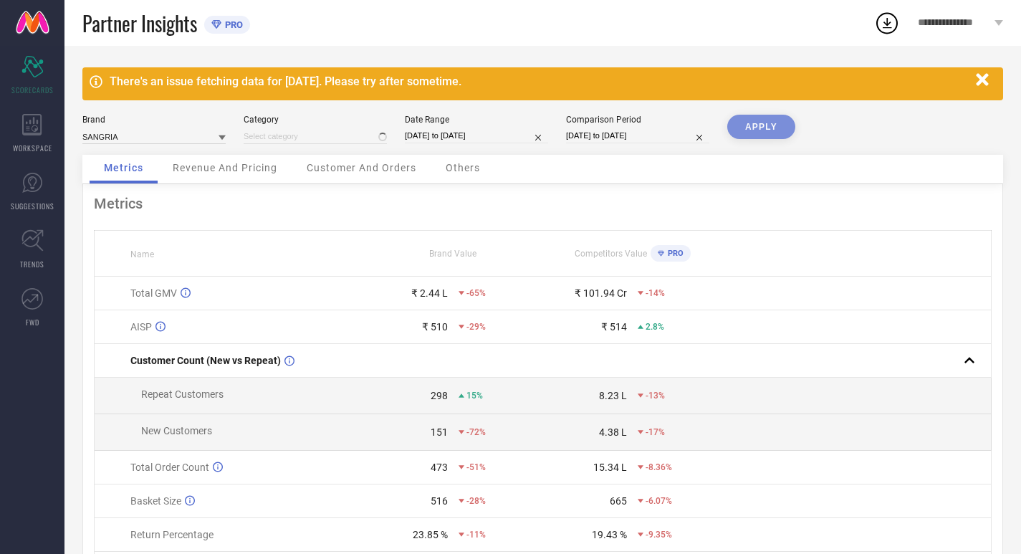
type input "All"
click at [747, 121] on button "APPLY" at bounding box center [761, 127] width 68 height 24
click at [774, 126] on button "APPLY" at bounding box center [761, 127] width 68 height 24
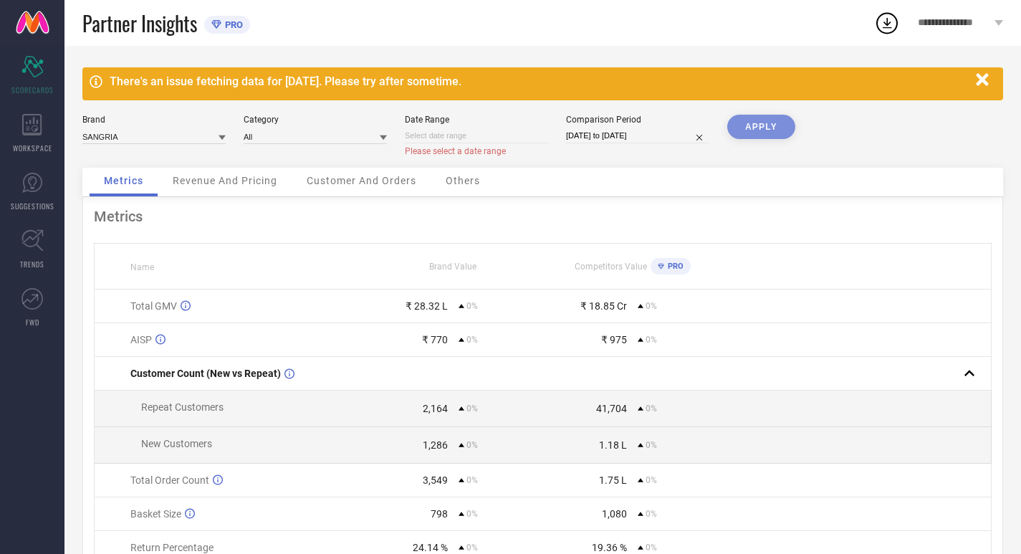
select select "8"
select select "2025"
select select "9"
select select "2025"
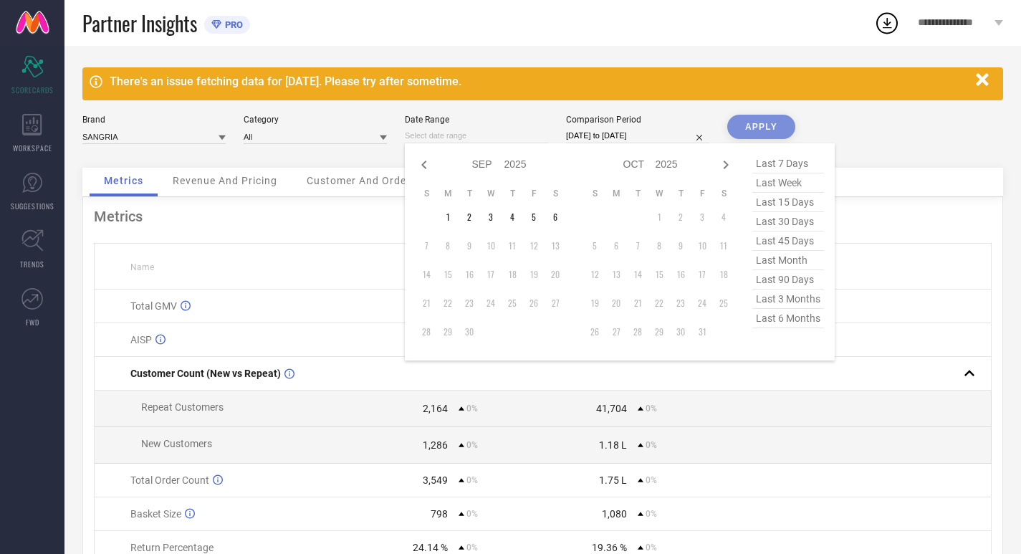
click at [473, 138] on input at bounding box center [476, 135] width 143 height 15
click at [516, 163] on select "2015 2016 2017 2018 2019 2020 2021 2022 2023 2024 2025 2026 2027 2028 2029 2030…" at bounding box center [515, 164] width 23 height 21
select select "8"
select select "2024"
select select "9"
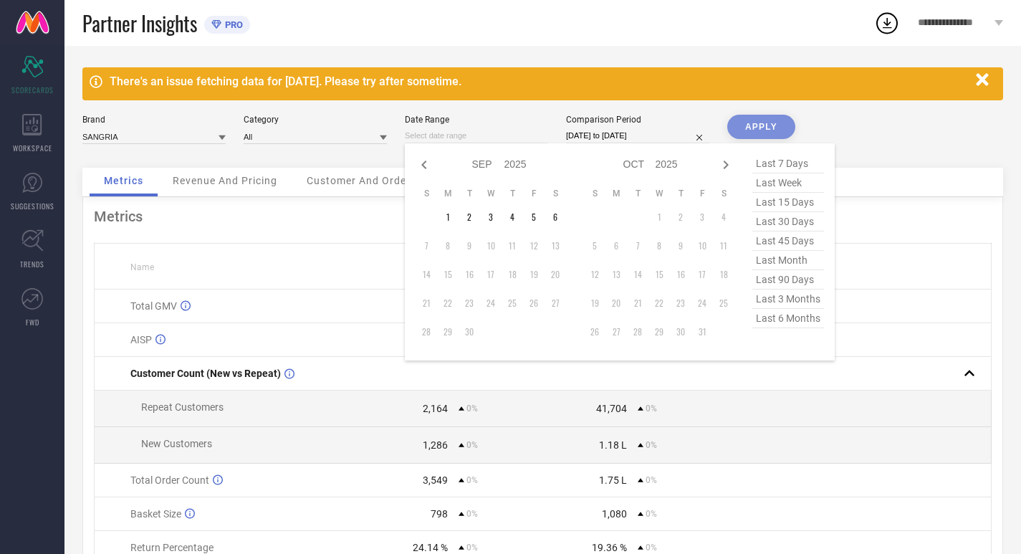
select select "2024"
click at [420, 165] on icon at bounding box center [423, 164] width 17 height 17
select select "7"
select select "2024"
select select "8"
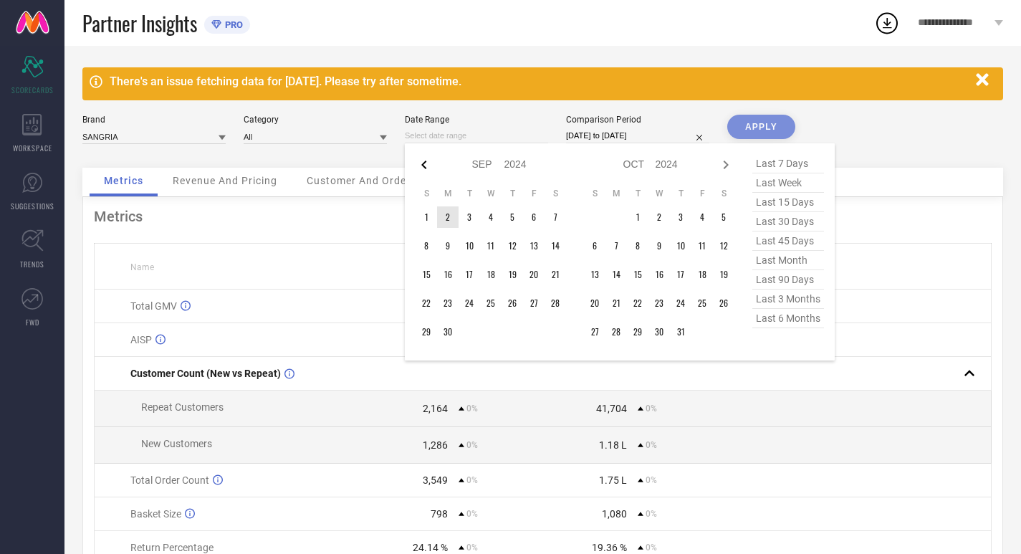
select select "2024"
click at [516, 211] on td "1" at bounding box center [511, 216] width 21 height 21
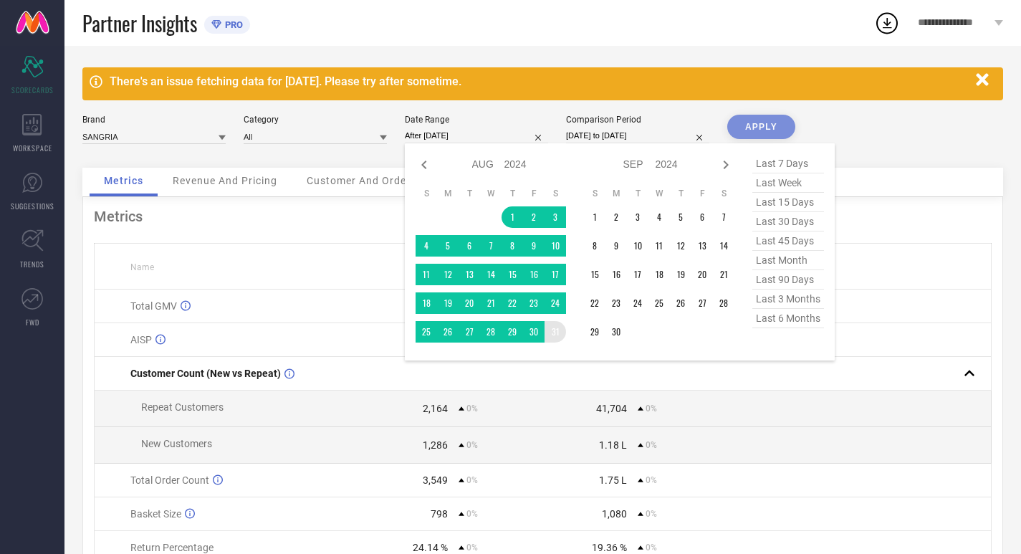
type input "[DATE] to [DATE]"
click at [555, 334] on div "₹ 975" at bounding box center [585, 339] width 84 height 11
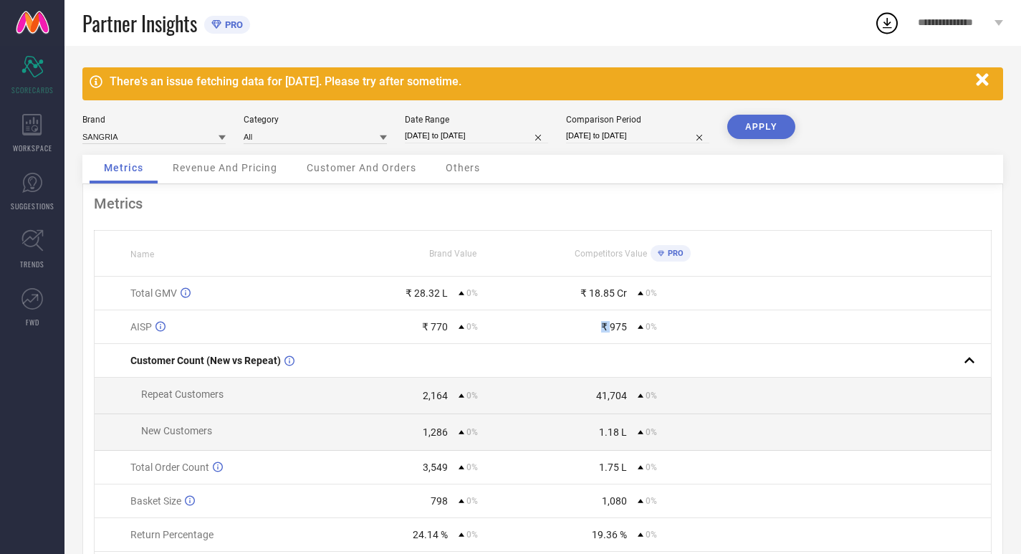
click at [771, 126] on button "APPLY" at bounding box center [761, 127] width 68 height 24
click at [1001, 21] on icon at bounding box center [998, 23] width 9 height 6
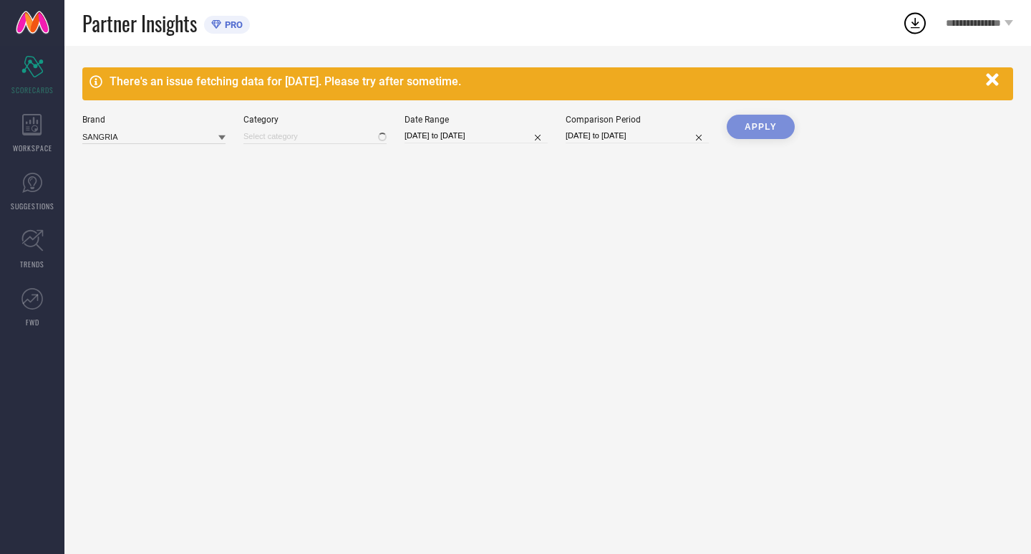
type input "All"
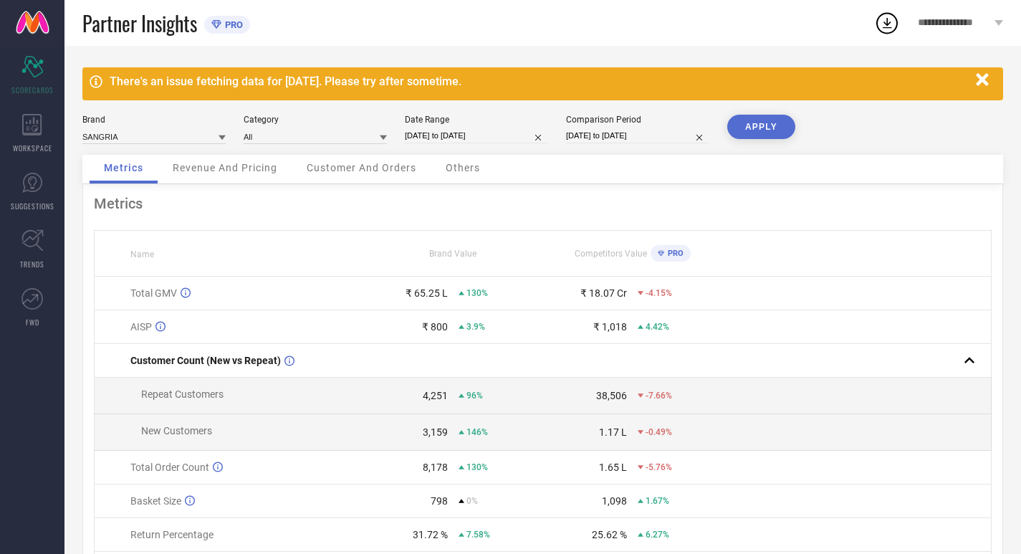
click at [771, 126] on button "APPLY" at bounding box center [761, 127] width 68 height 24
click at [221, 136] on icon at bounding box center [221, 137] width 7 height 5
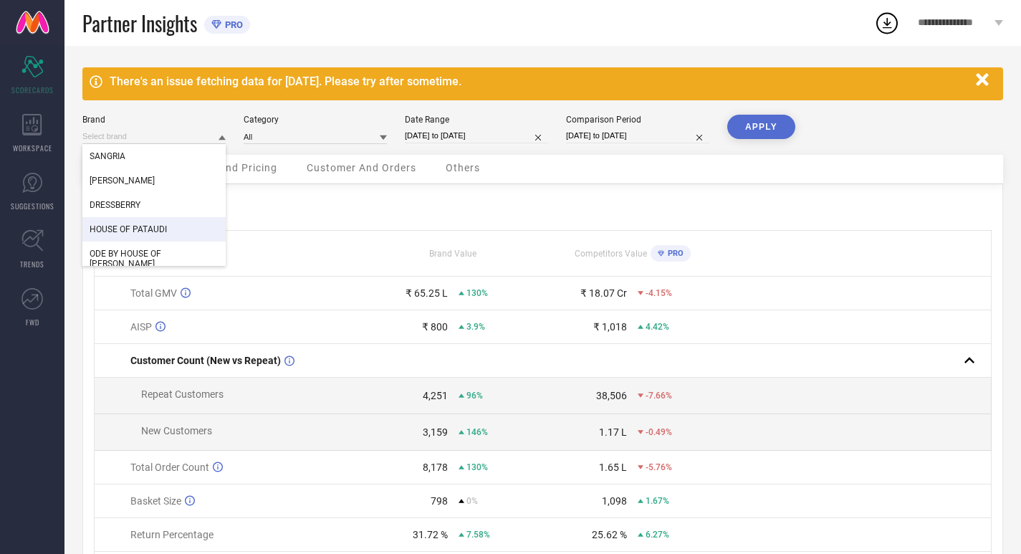
click at [155, 234] on div "HOUSE OF PATAUDI" at bounding box center [153, 229] width 143 height 24
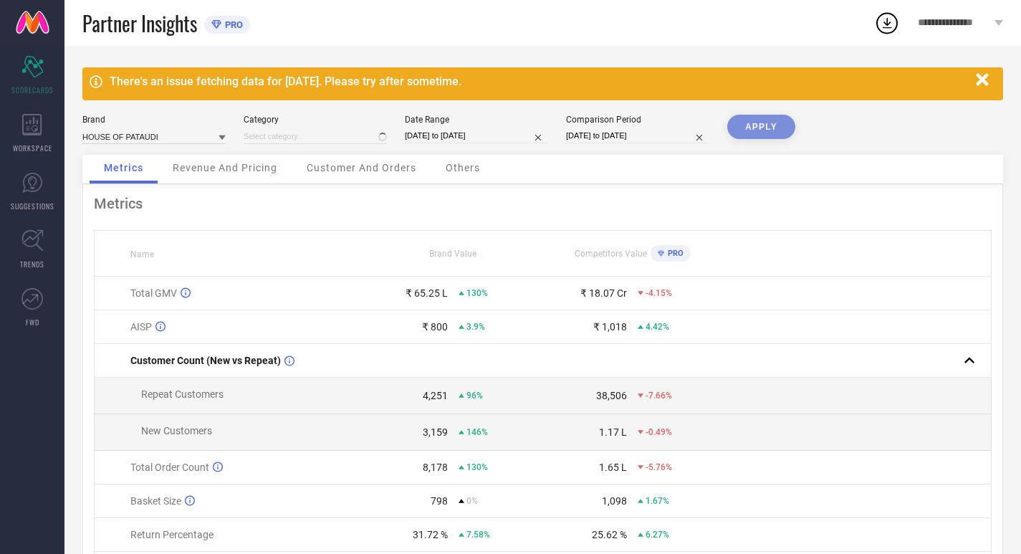
type input "All"
click at [761, 126] on button "APPLY" at bounding box center [761, 127] width 68 height 24
click at [221, 137] on icon at bounding box center [221, 137] width 7 height 5
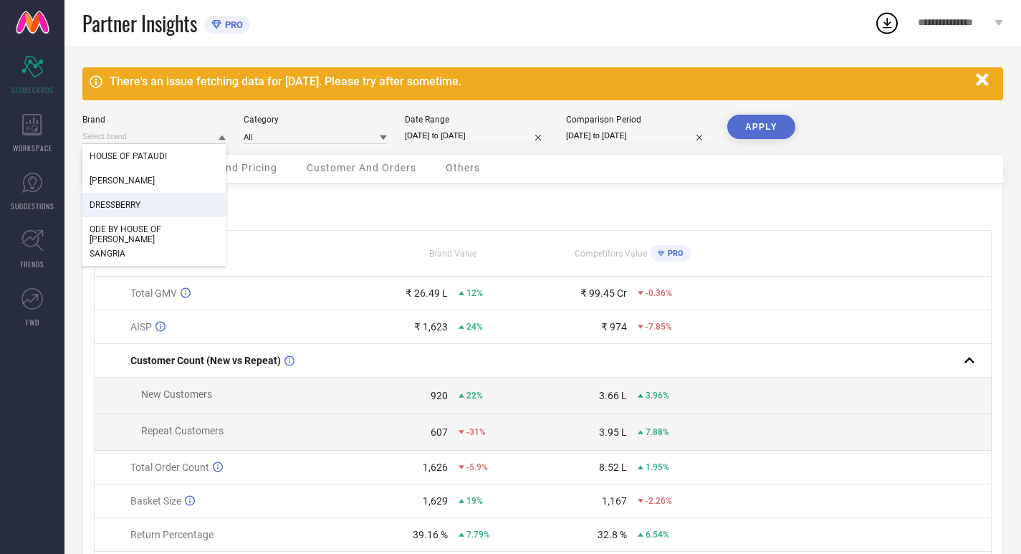
click at [149, 203] on div "DRESSBERRY" at bounding box center [153, 205] width 143 height 24
type input "All"
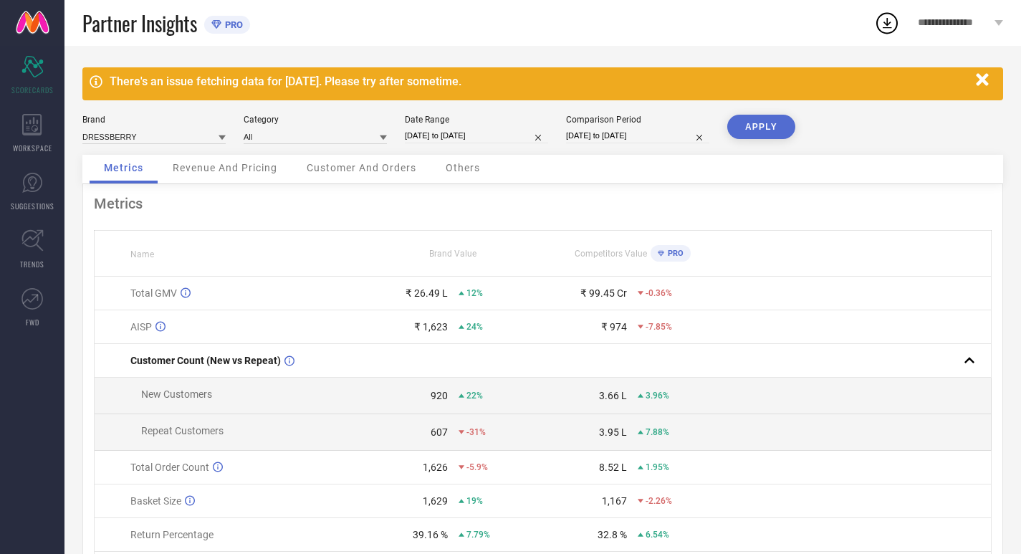
click at [759, 123] on button "APPLY" at bounding box center [761, 127] width 68 height 24
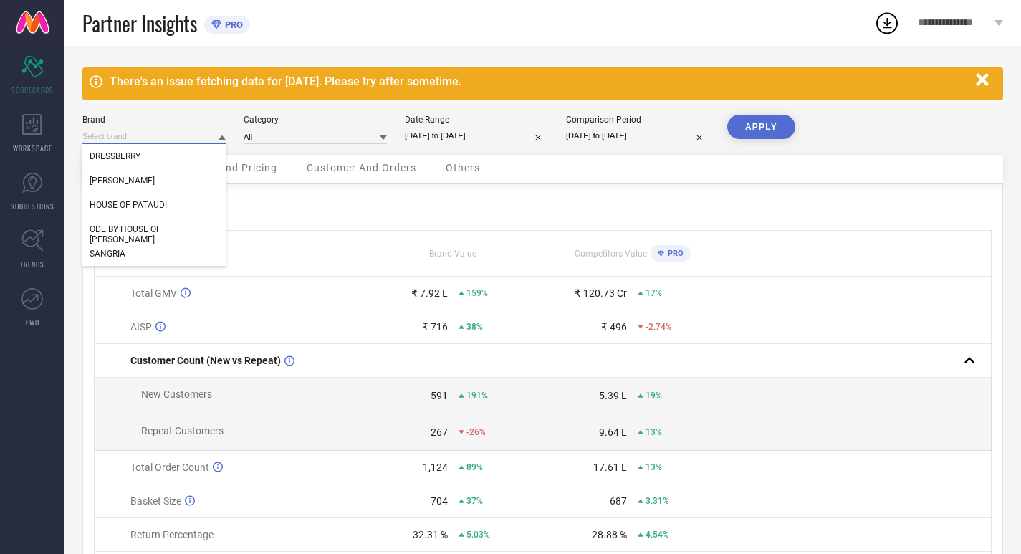
click at [197, 140] on input at bounding box center [153, 136] width 143 height 15
click at [127, 181] on div "[PERSON_NAME]" at bounding box center [153, 180] width 143 height 24
type input "All"
click at [783, 128] on button "APPLY" at bounding box center [761, 127] width 68 height 24
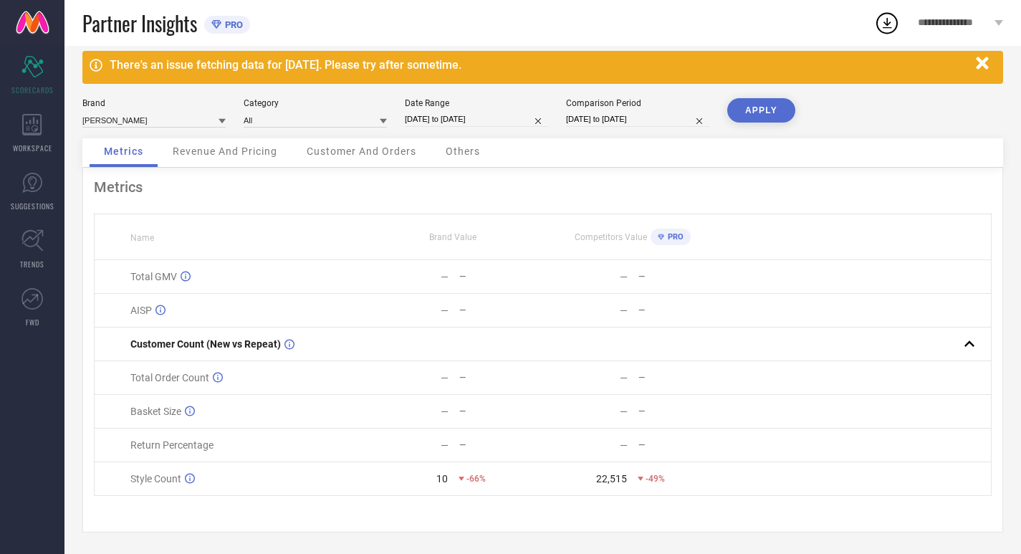
scroll to position [22, 0]
click at [998, 20] on icon at bounding box center [998, 23] width 9 height 6
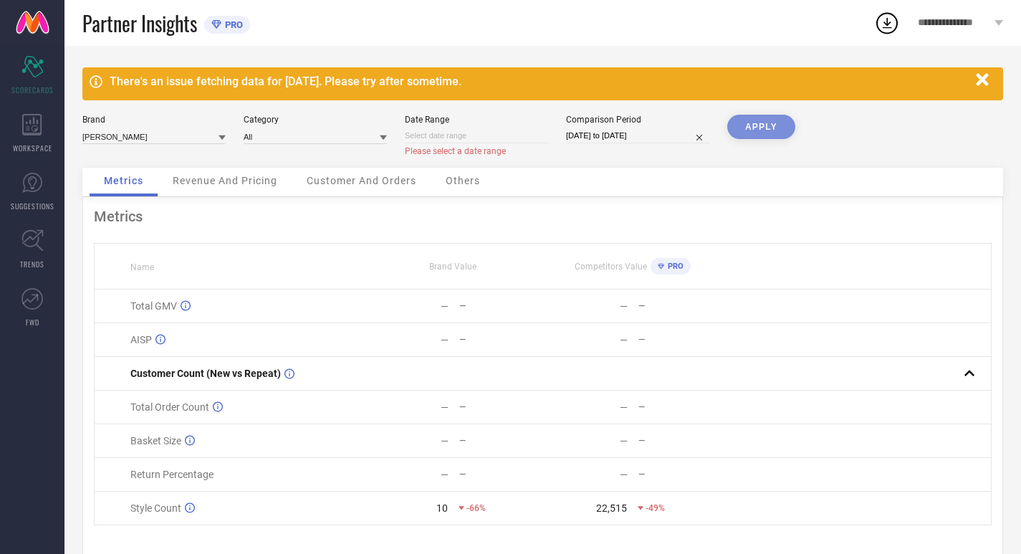
click at [511, 133] on input at bounding box center [476, 135] width 143 height 15
select select "8"
select select "2025"
select select "9"
select select "2025"
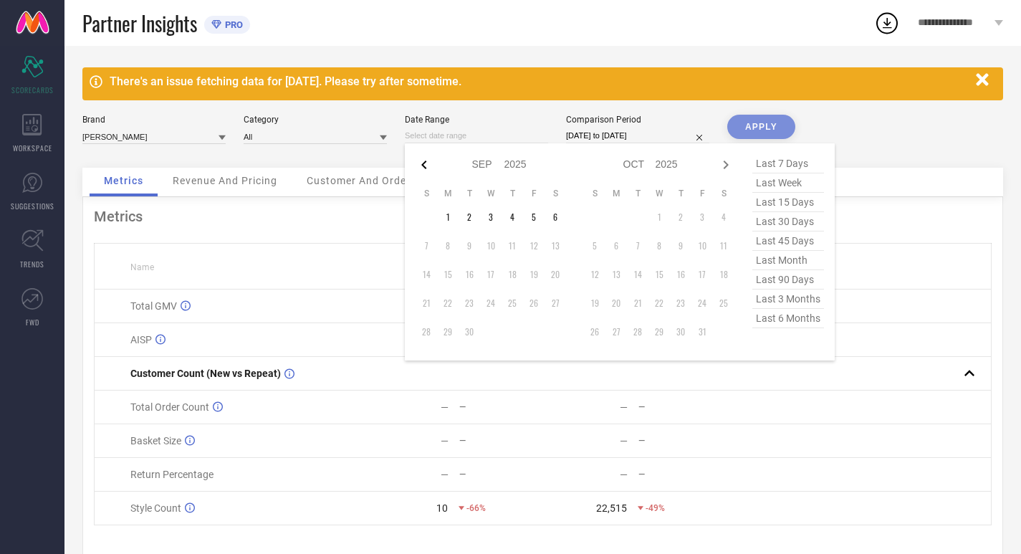
click at [423, 166] on icon at bounding box center [423, 164] width 5 height 9
select select "7"
select select "2025"
select select "8"
select select "2025"
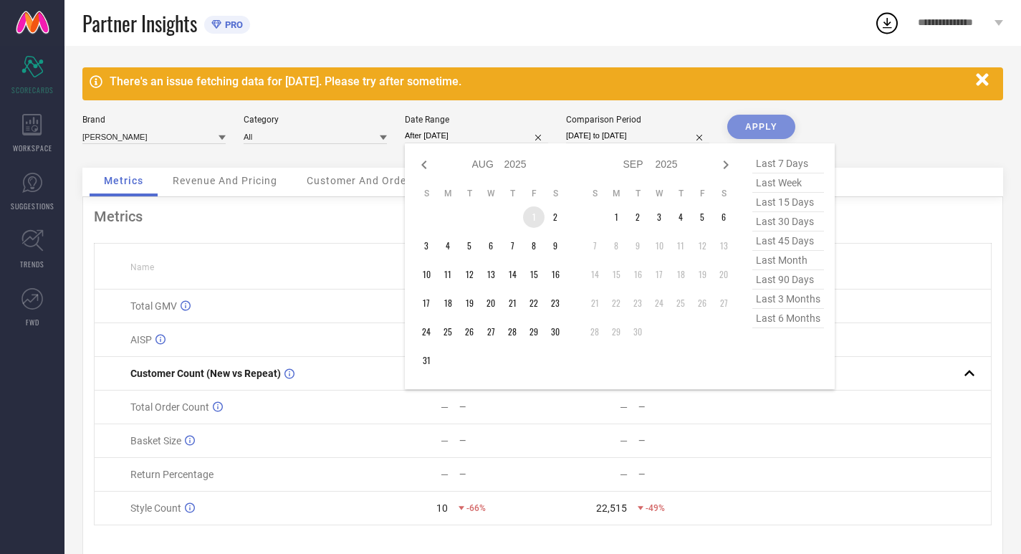
click at [531, 217] on td "1" at bounding box center [533, 216] width 21 height 21
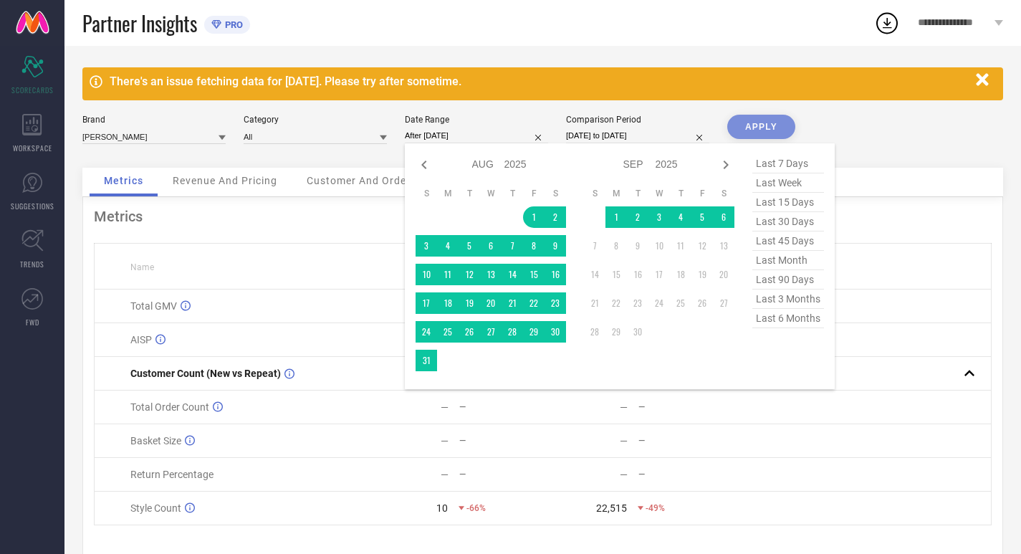
type input "[DATE] to [DATE]"
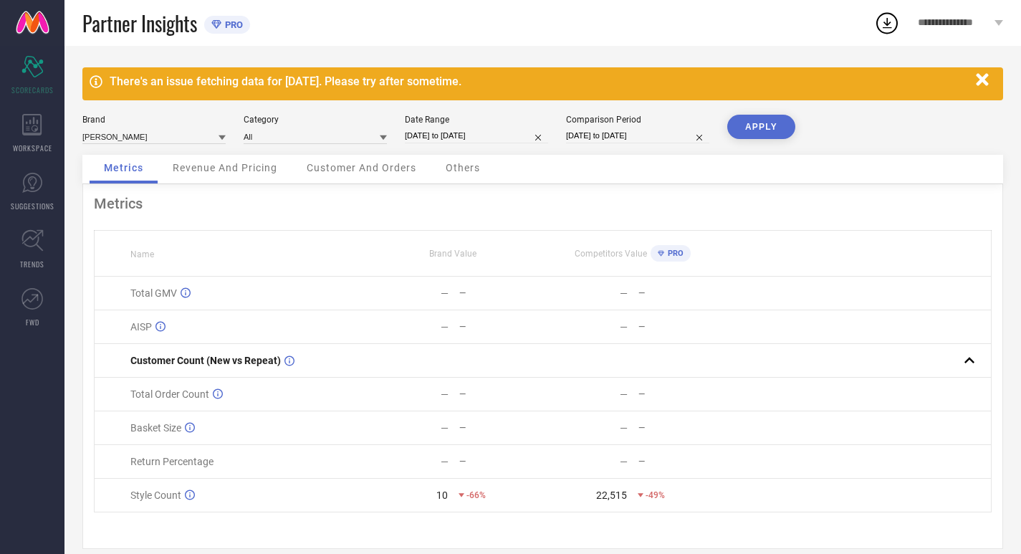
click at [764, 122] on button "APPLY" at bounding box center [761, 127] width 68 height 24
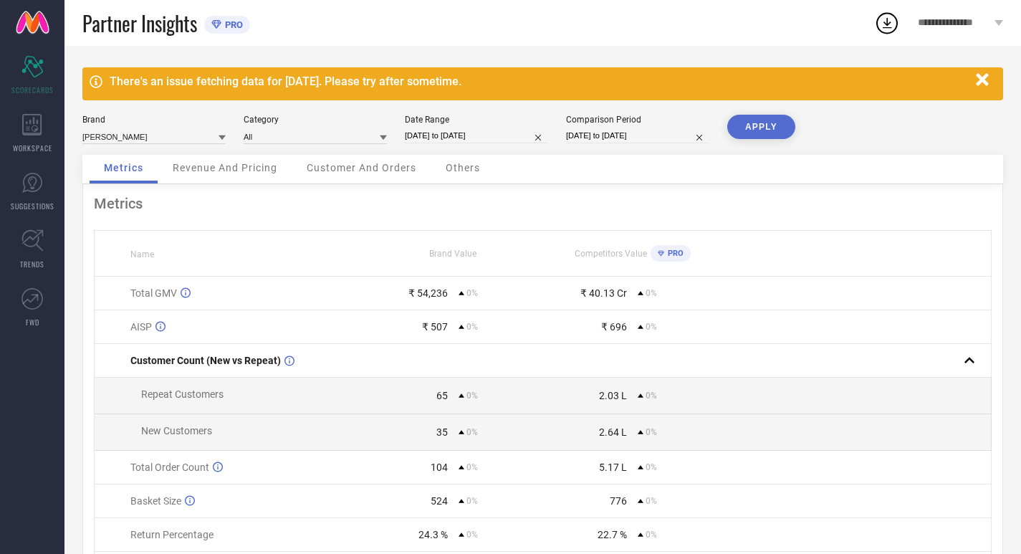
click at [223, 135] on icon at bounding box center [221, 137] width 7 height 5
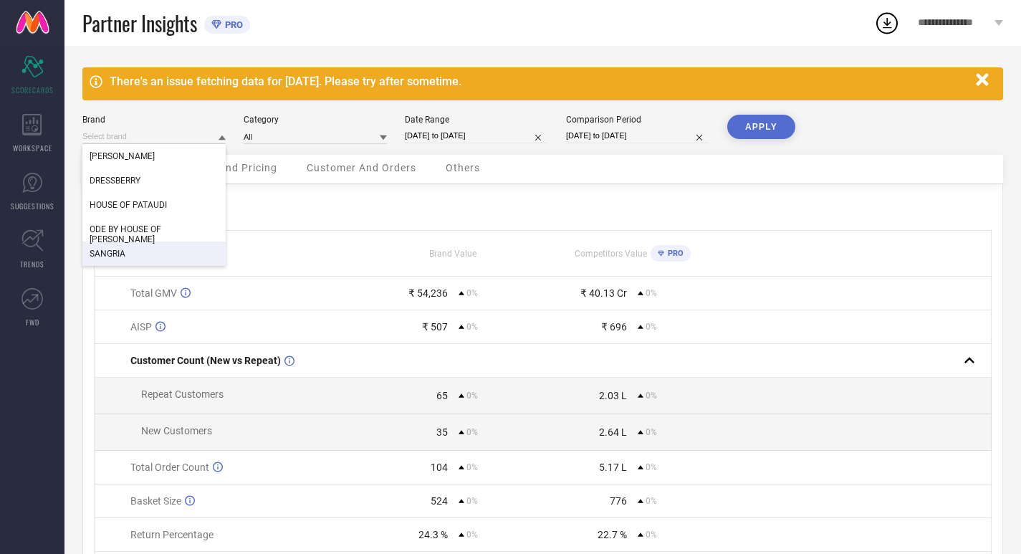
click at [155, 244] on div "SANGRIA" at bounding box center [153, 253] width 143 height 24
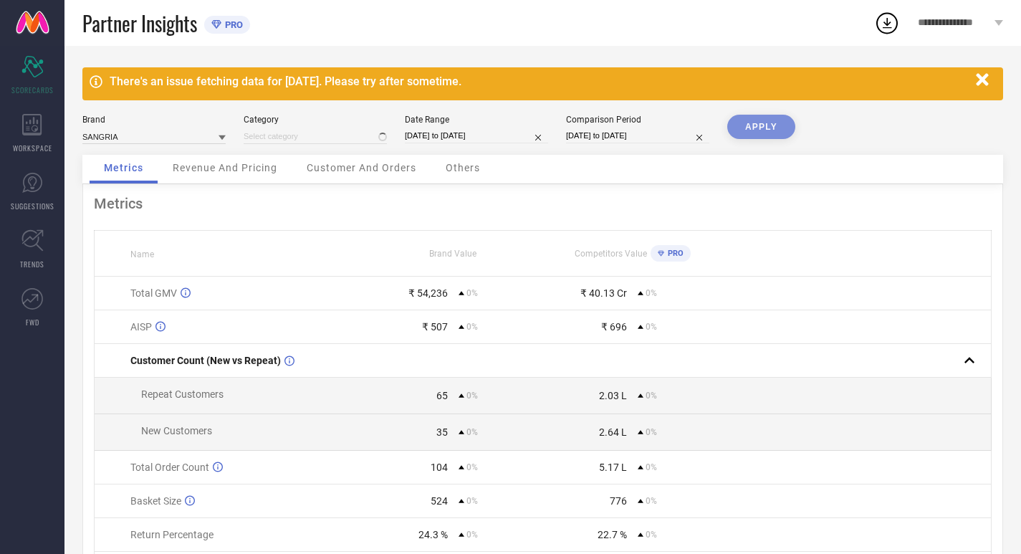
type input "All"
click at [769, 125] on button "APPLY" at bounding box center [761, 127] width 68 height 24
click at [220, 135] on icon at bounding box center [221, 137] width 7 height 7
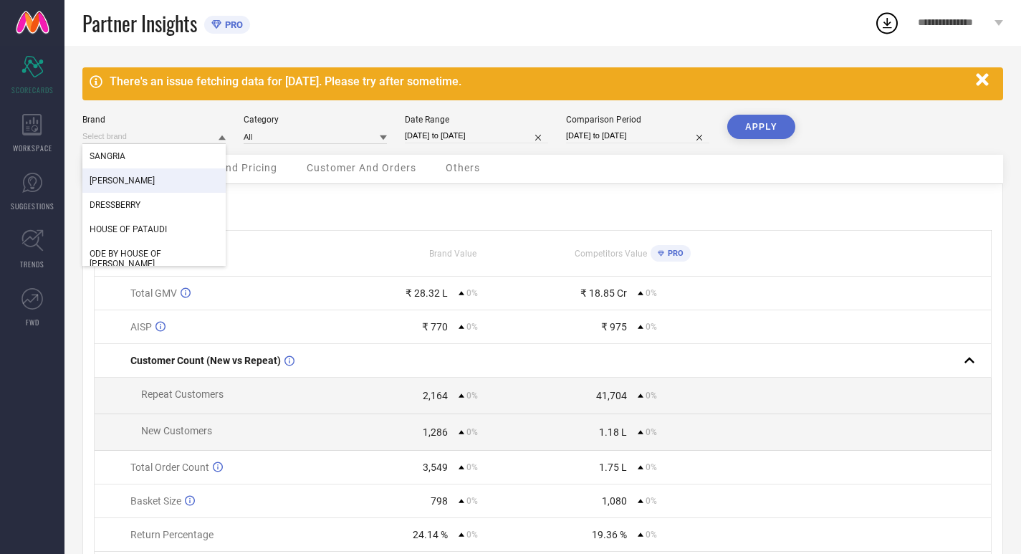
click at [188, 175] on div "[PERSON_NAME]" at bounding box center [153, 180] width 143 height 24
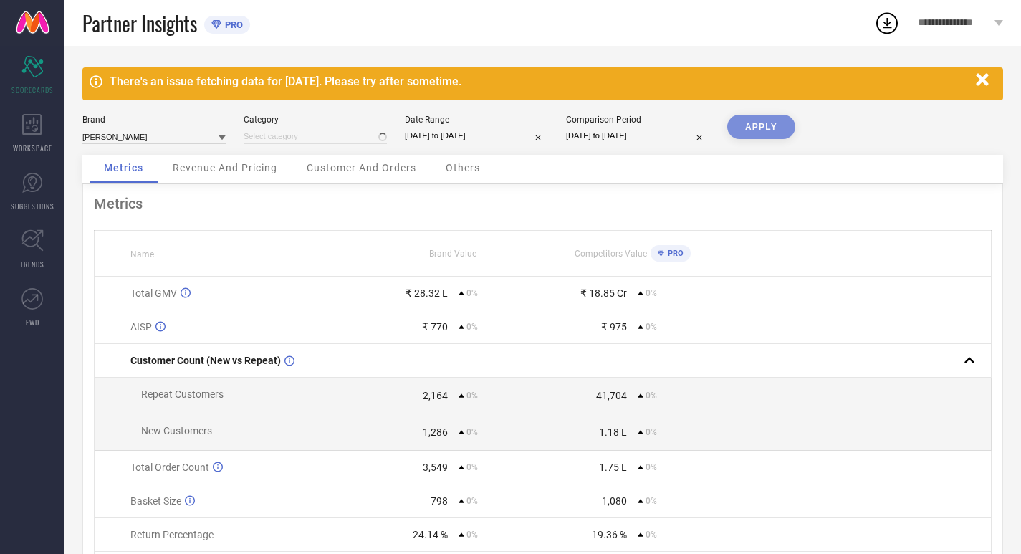
type input "All"
click at [777, 122] on button "APPLY" at bounding box center [761, 127] width 68 height 24
click at [223, 136] on icon at bounding box center [221, 137] width 7 height 5
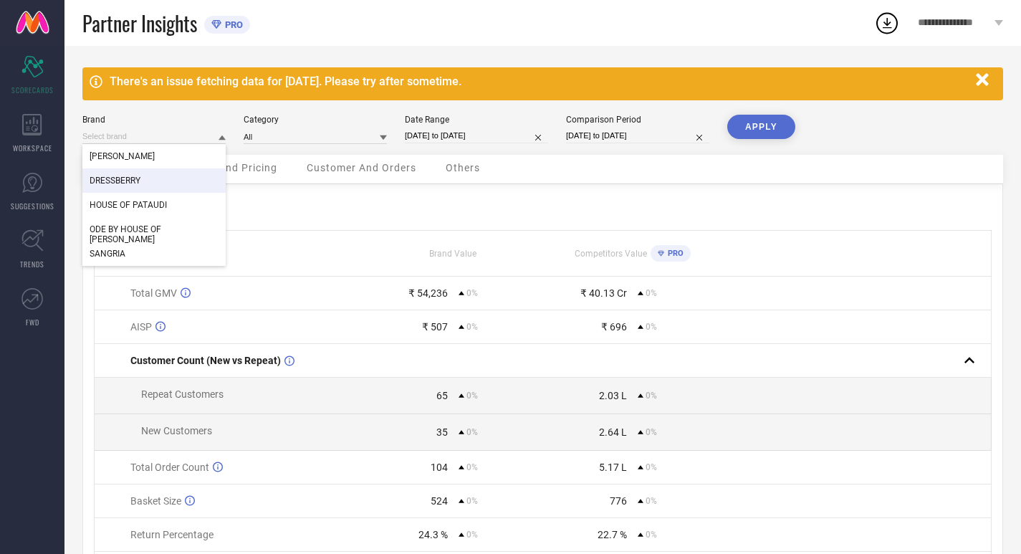
click at [166, 180] on div "DRESSBERRY" at bounding box center [153, 180] width 143 height 24
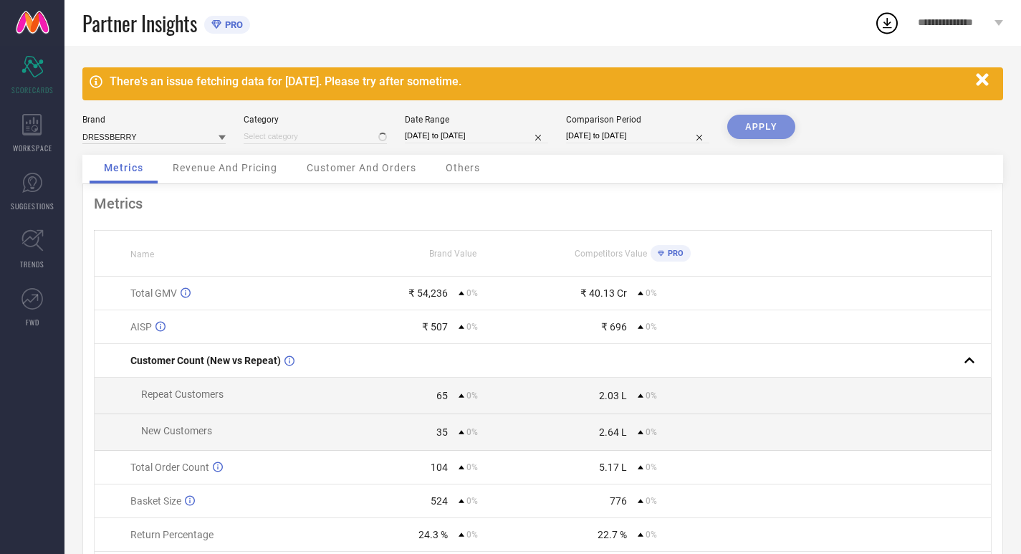
type input "All"
click at [771, 132] on button "APPLY" at bounding box center [761, 127] width 68 height 24
click at [220, 135] on icon at bounding box center [221, 137] width 7 height 5
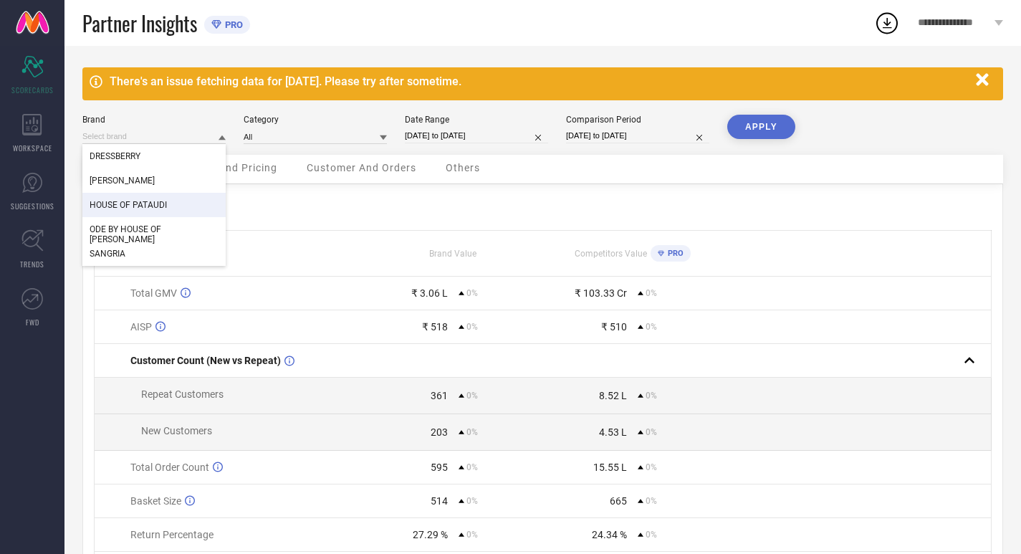
click at [172, 203] on div "HOUSE OF PATAUDI" at bounding box center [153, 205] width 143 height 24
type input "All"
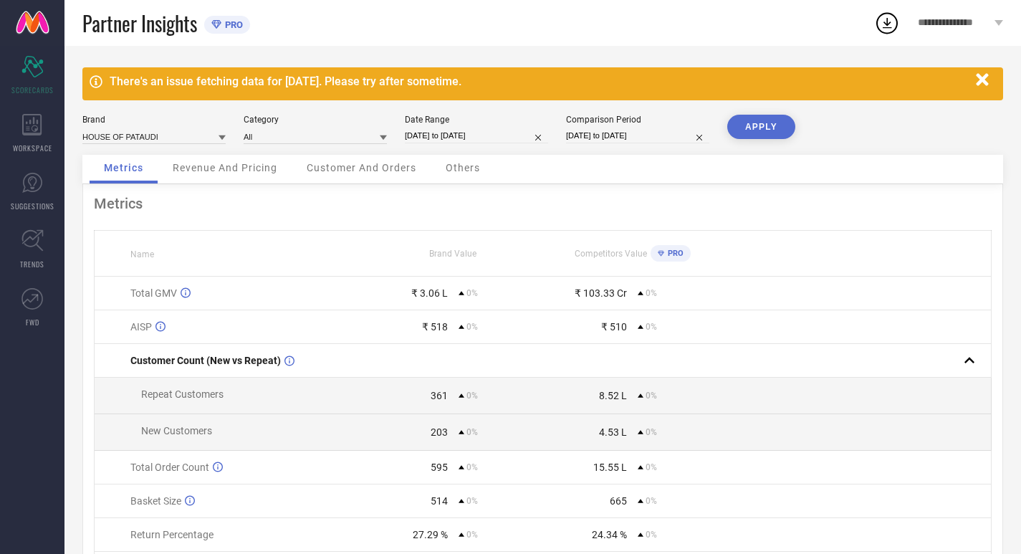
click at [753, 126] on button "APPLY" at bounding box center [761, 127] width 68 height 24
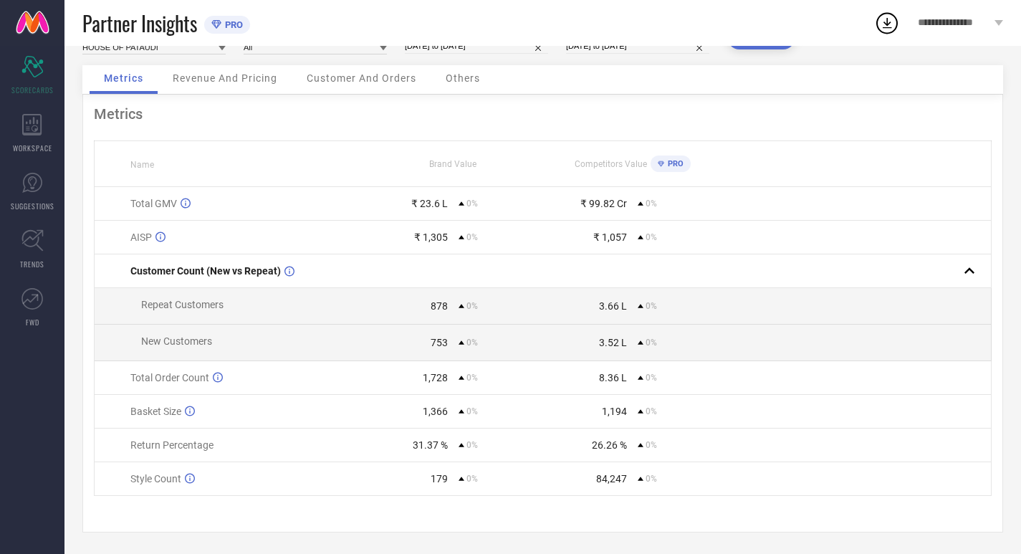
scroll to position [97, 0]
